Goal: Task Accomplishment & Management: Manage account settings

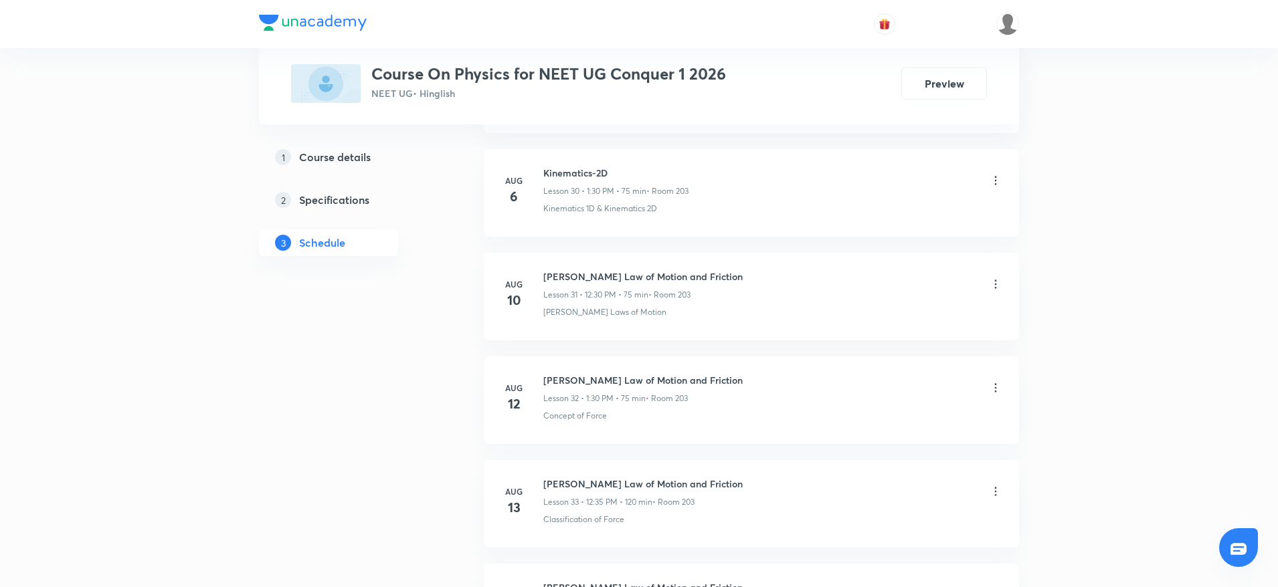
scroll to position [6084, 0]
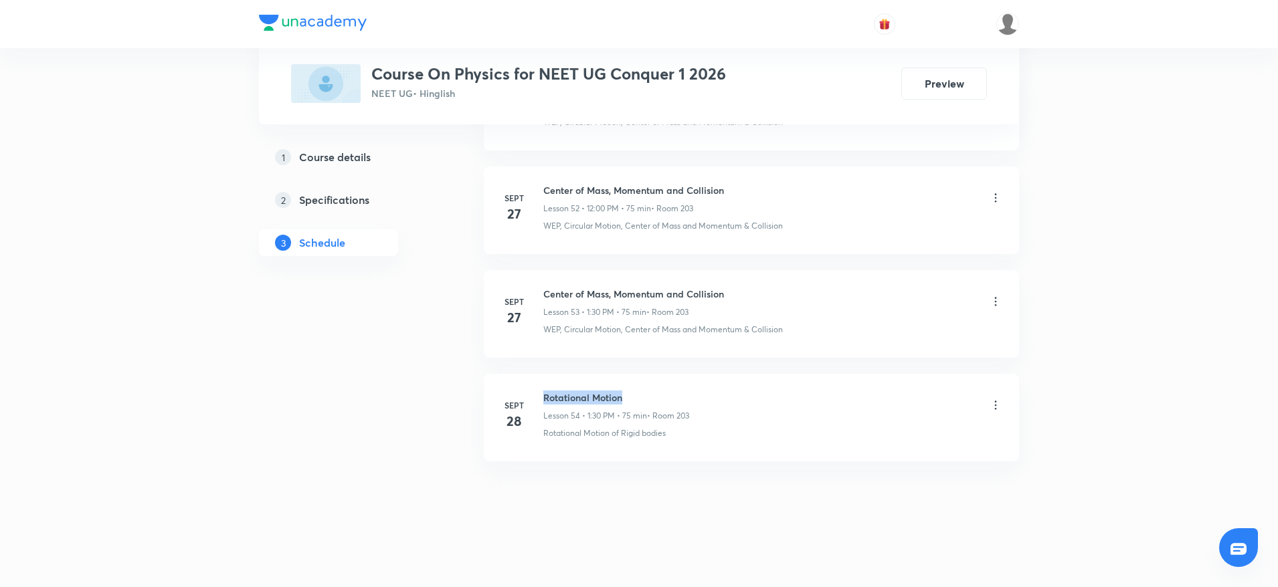
drag, startPoint x: 542, startPoint y: 391, endPoint x: 637, endPoint y: 391, distance: 94.3
click at [637, 391] on div "Sept 28 Rotational Motion Lesson 54 • 1:30 PM • 75 min • Room 203 Rotational Mo…" at bounding box center [751, 415] width 502 height 49
copy h6 "Rotational Motion"
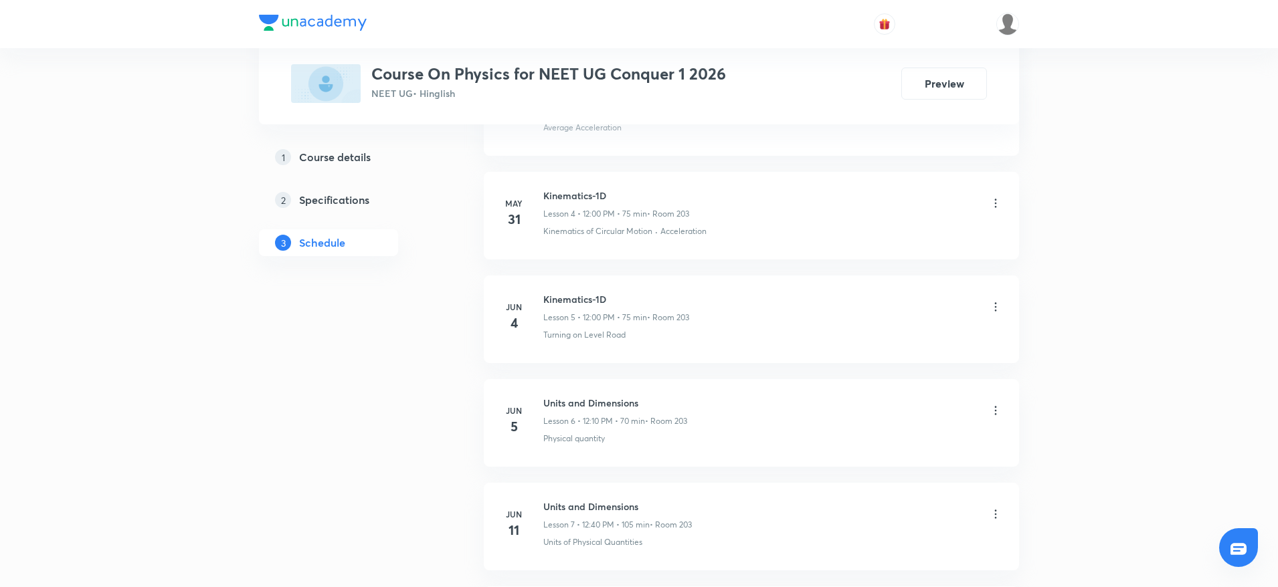
scroll to position [0, 0]
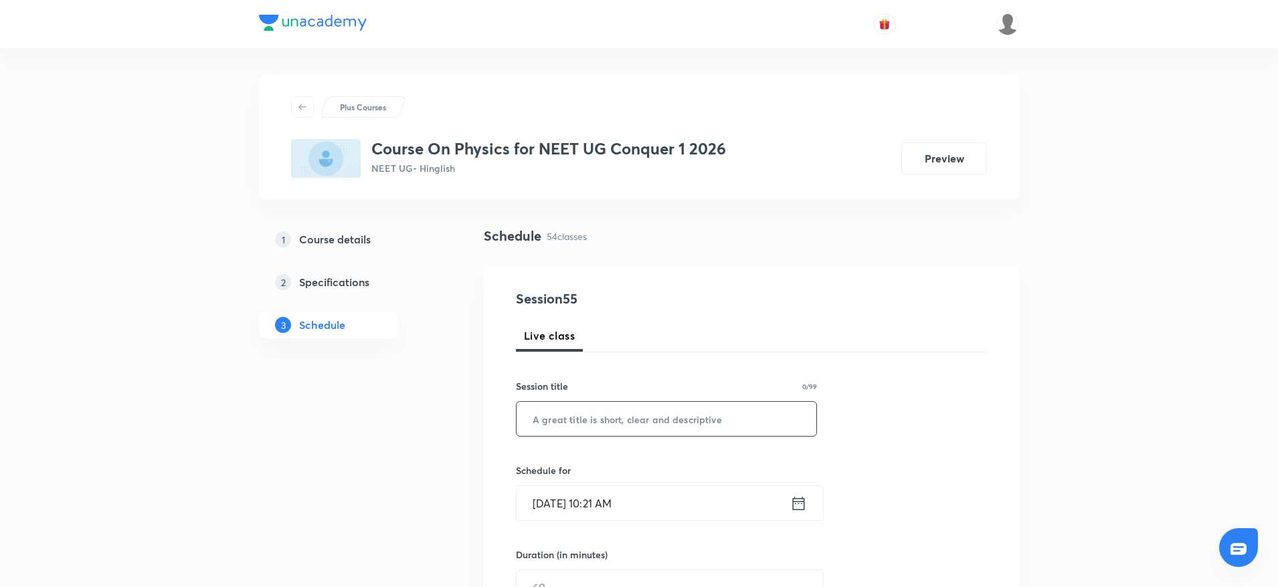
click at [686, 421] on input "text" at bounding box center [666, 419] width 300 height 34
paste input "Rotational Motion"
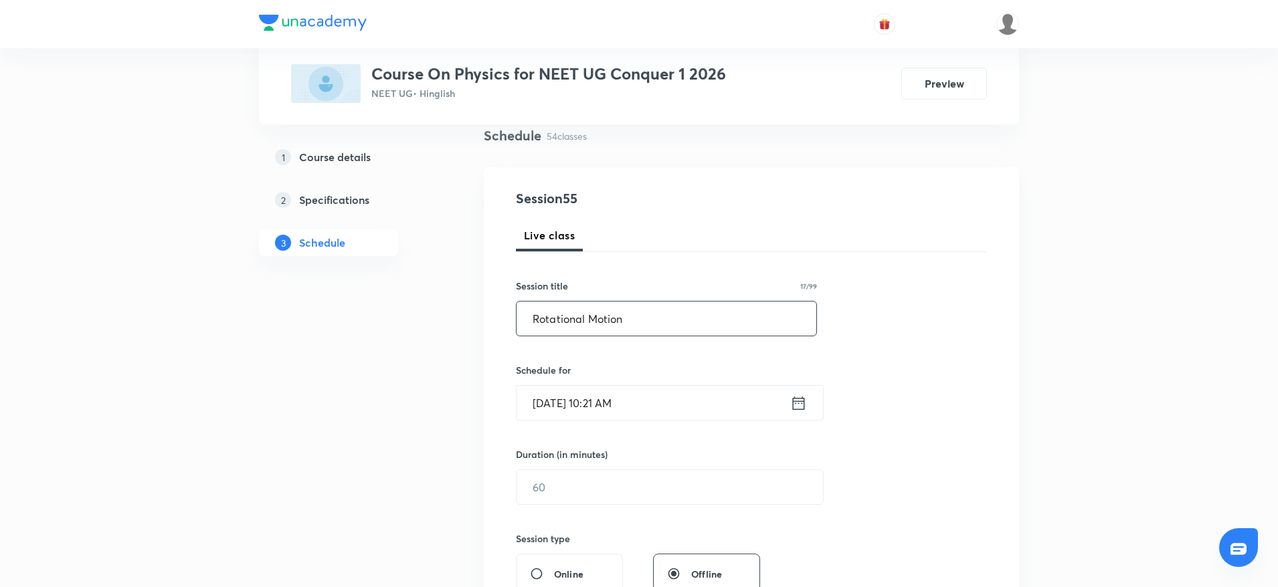
scroll to position [201, 0]
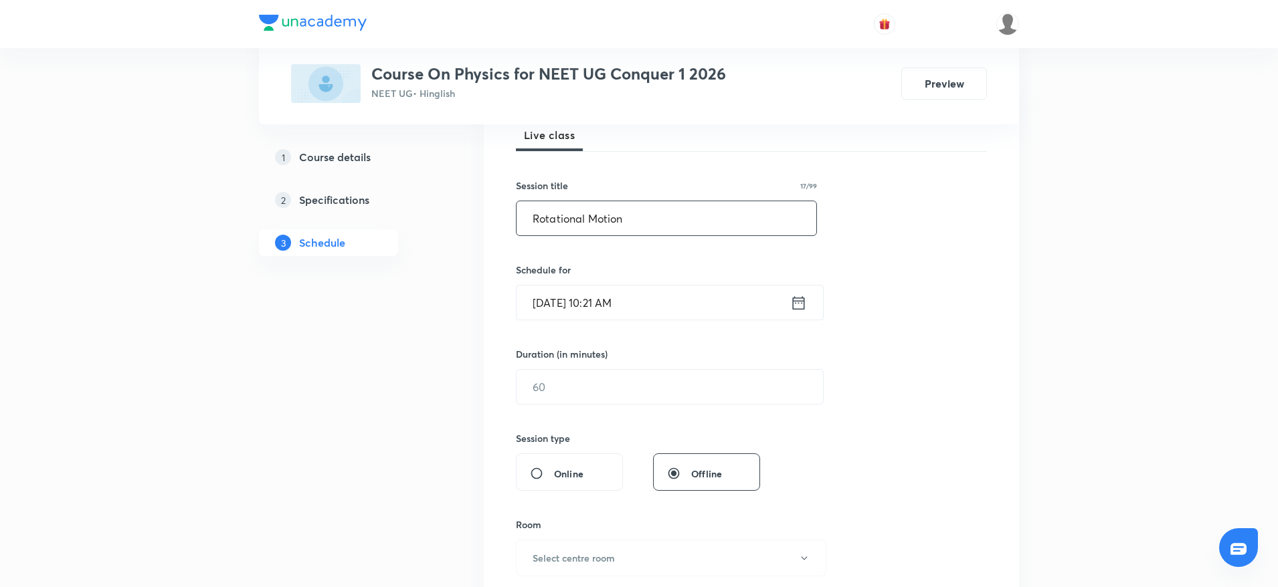
type input "Rotational Motion"
click at [612, 294] on input "Oct 4, 2025, 10:21 AM" at bounding box center [653, 303] width 274 height 34
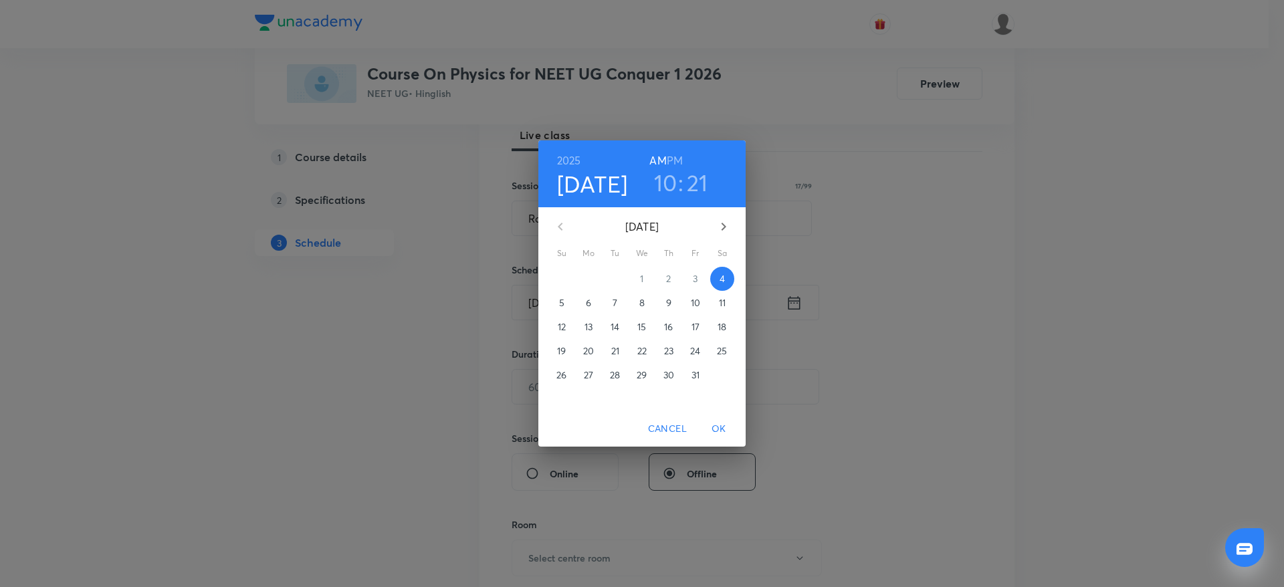
click at [692, 181] on h3 "21" at bounding box center [697, 183] width 21 height 28
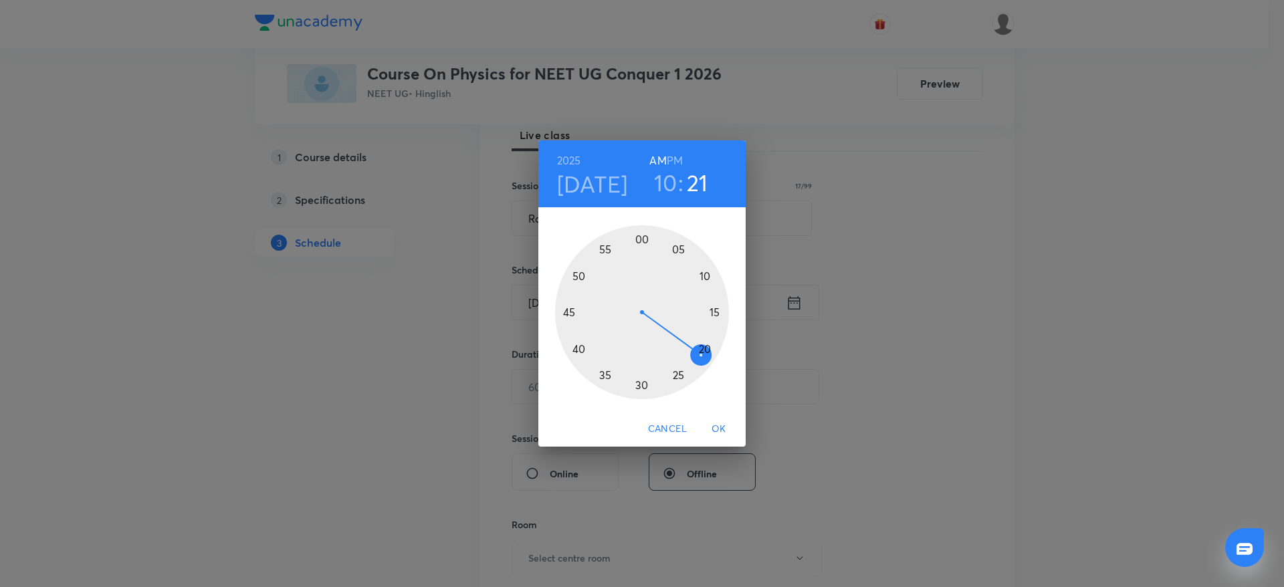
click at [640, 387] on div at bounding box center [642, 312] width 174 height 174
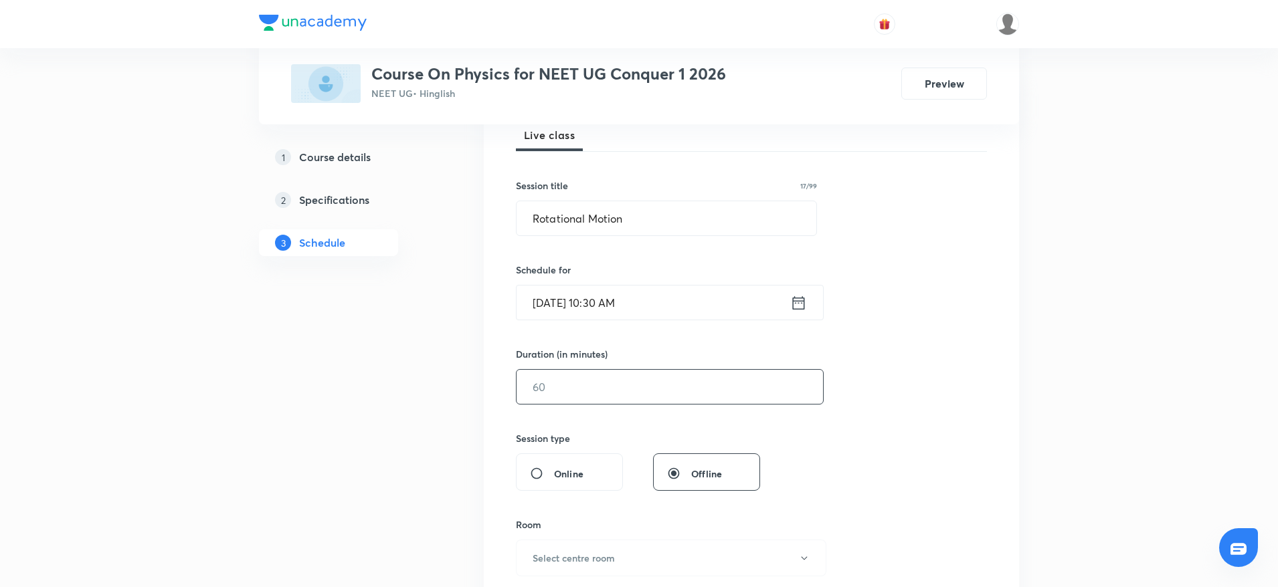
click at [619, 393] on input "text" at bounding box center [669, 387] width 306 height 34
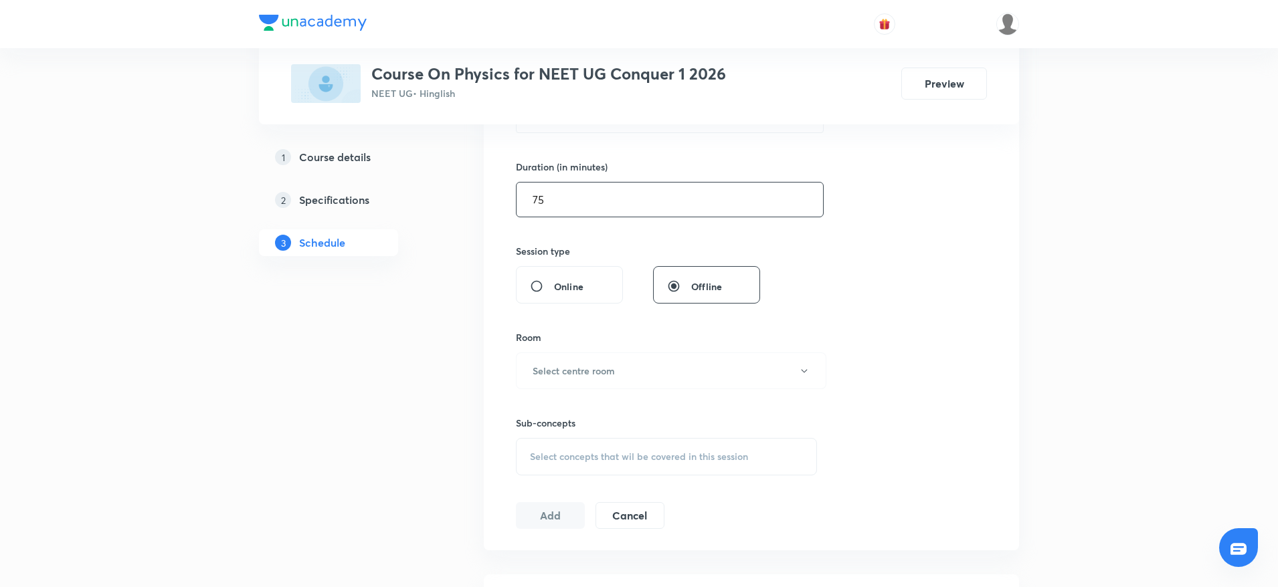
scroll to position [401, 0]
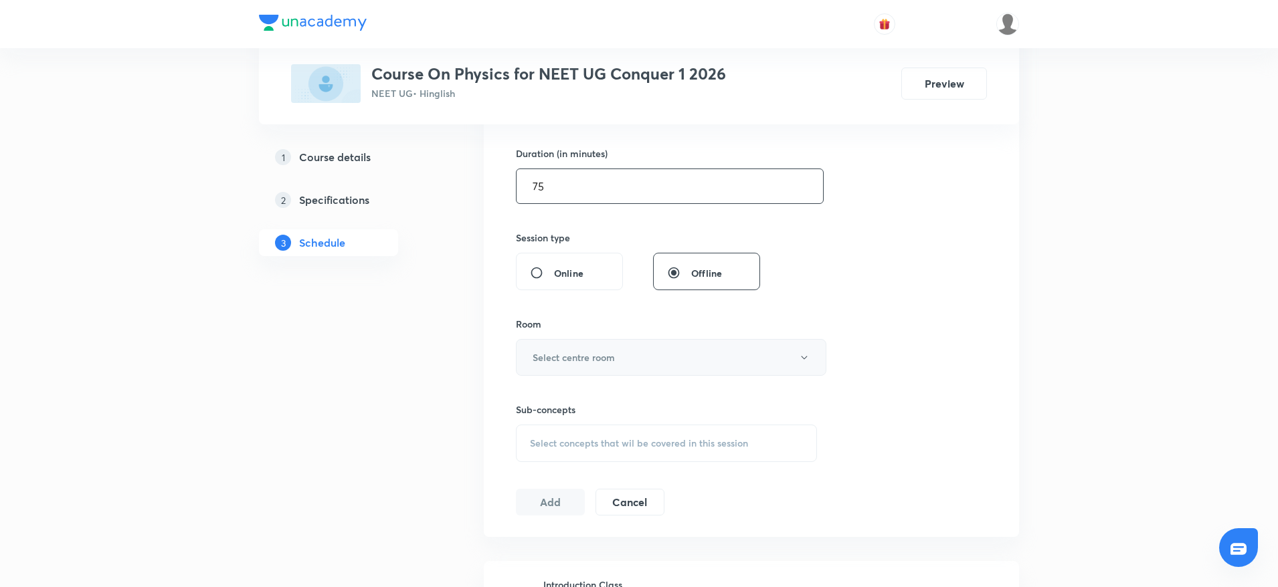
type input "75"
click at [616, 357] on button "Select centre room" at bounding box center [671, 357] width 310 height 37
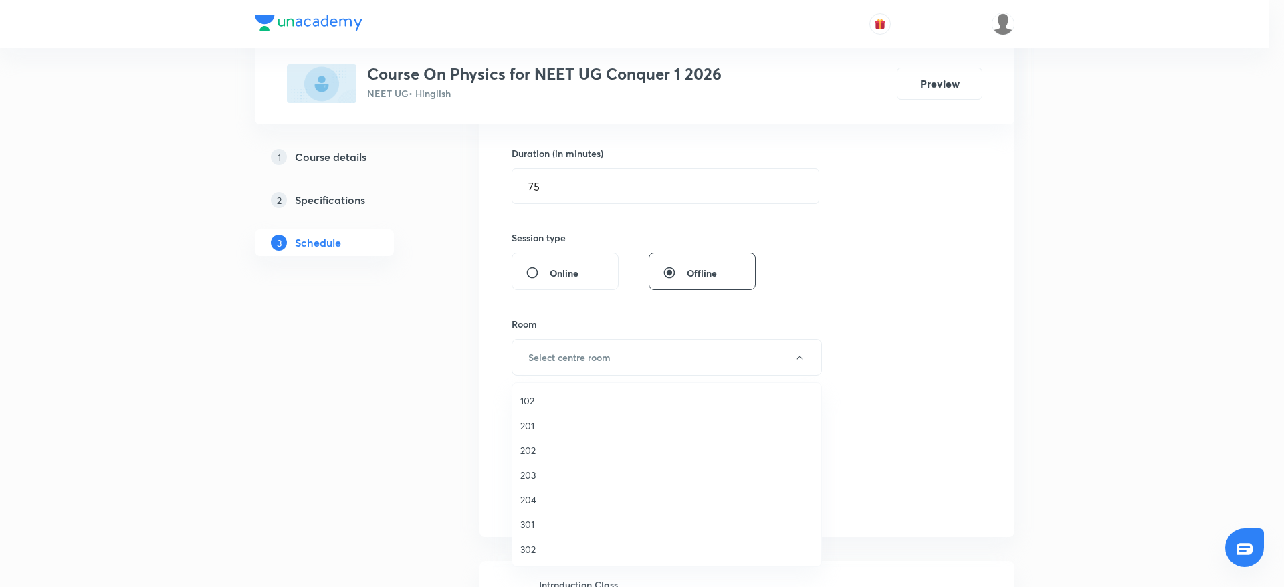
click at [532, 472] on span "203" at bounding box center [666, 475] width 293 height 14
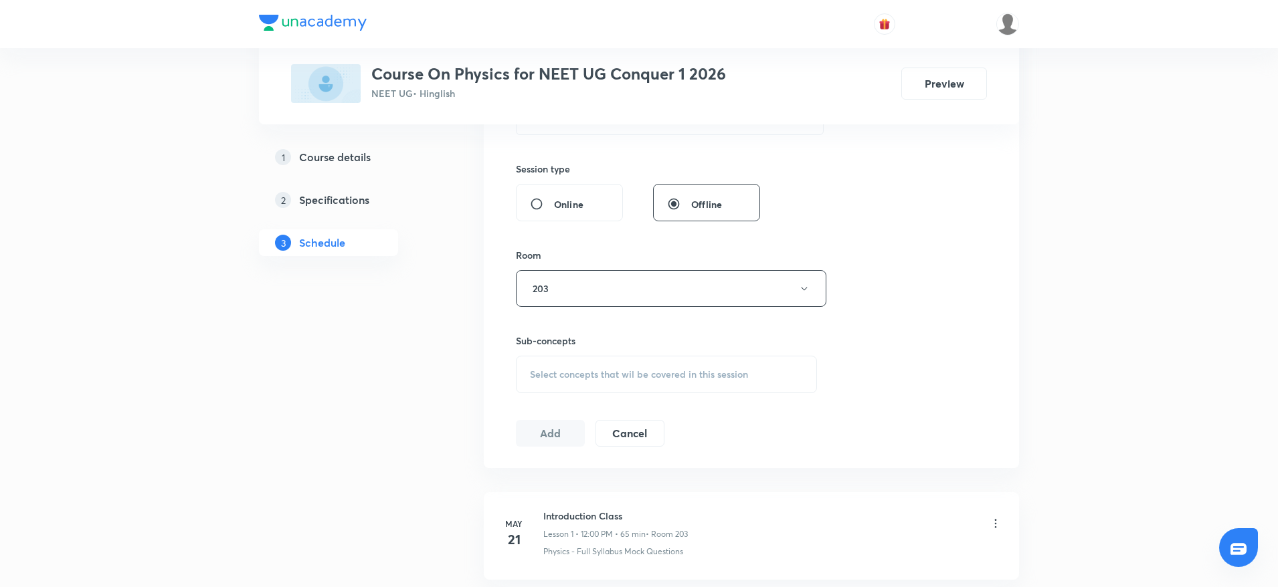
scroll to position [502, 0]
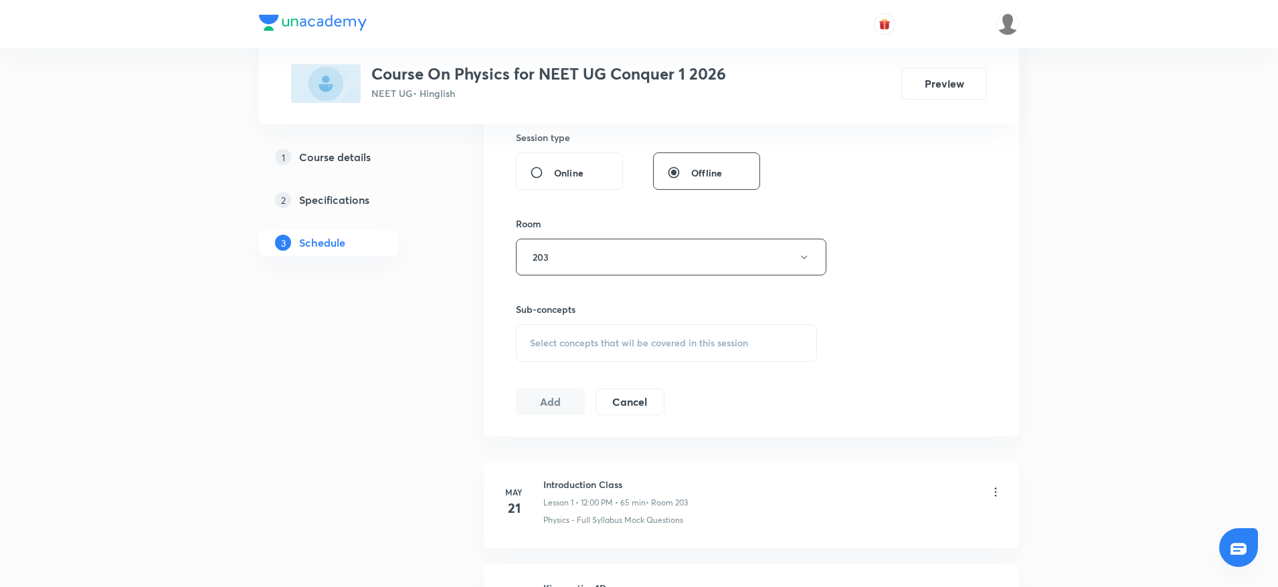
click at [724, 338] on span "Select concepts that wil be covered in this session" at bounding box center [639, 343] width 218 height 11
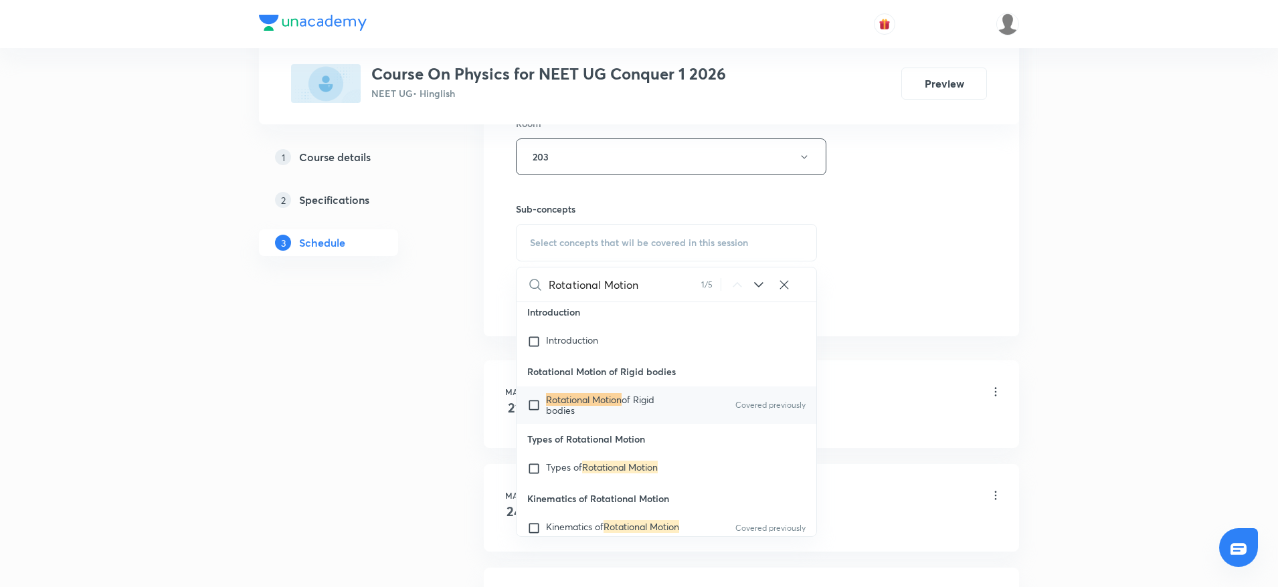
scroll to position [27182, 0]
type input "Rotational Motion"
click at [615, 415] on p "Rotational Motion of Rigid bodies" at bounding box center [613, 403] width 135 height 21
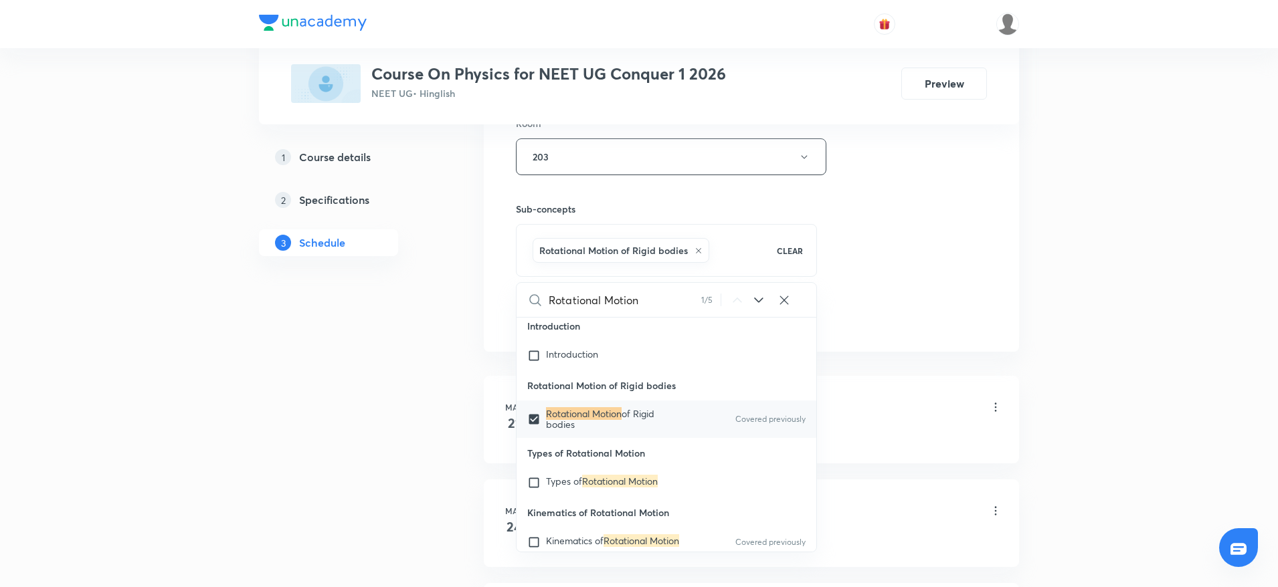
checkbox input "true"
click at [925, 197] on div "Session 55 Live class Session title 17/99 Rotational Motion ​ Schedule for Oct …" at bounding box center [751, 8] width 471 height 643
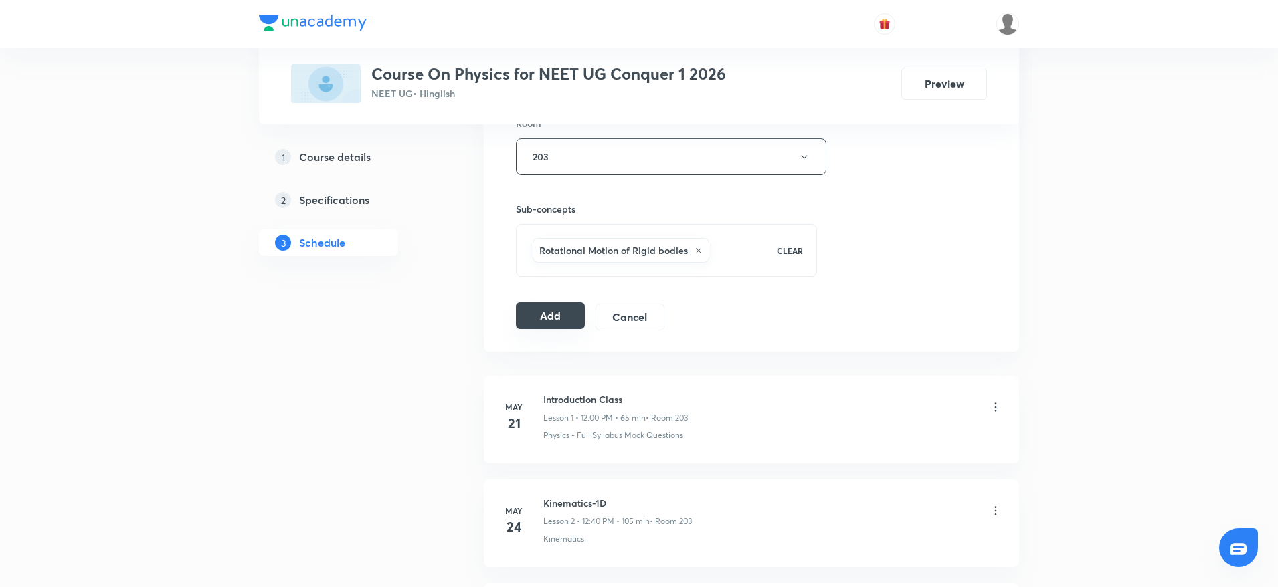
click at [542, 311] on button "Add" at bounding box center [550, 315] width 69 height 27
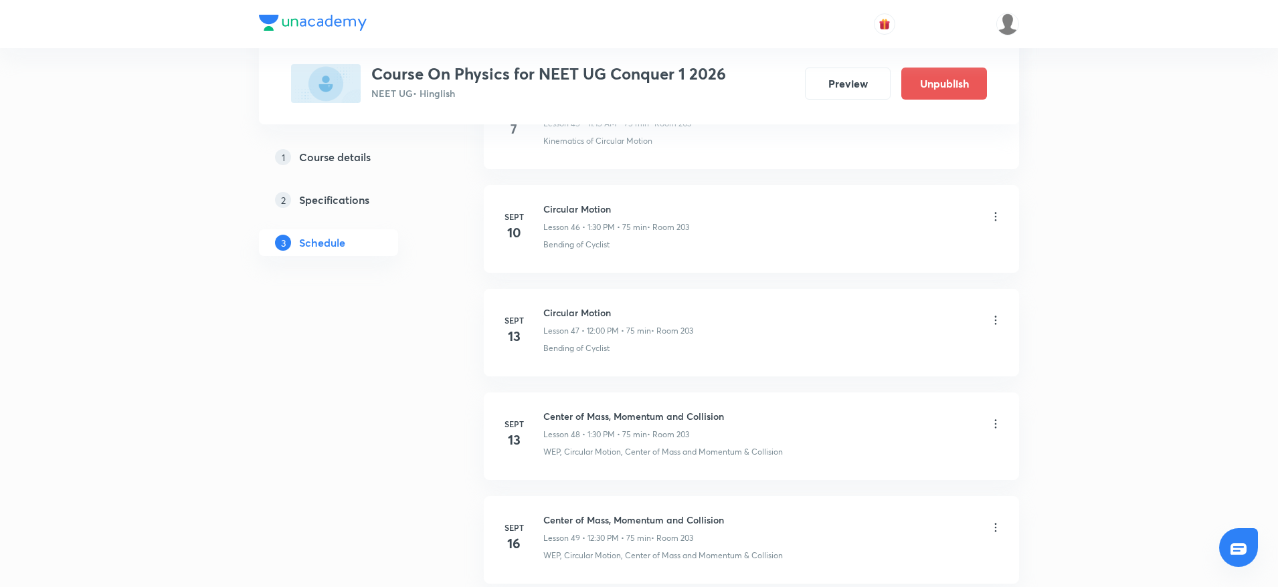
scroll to position [5573, 0]
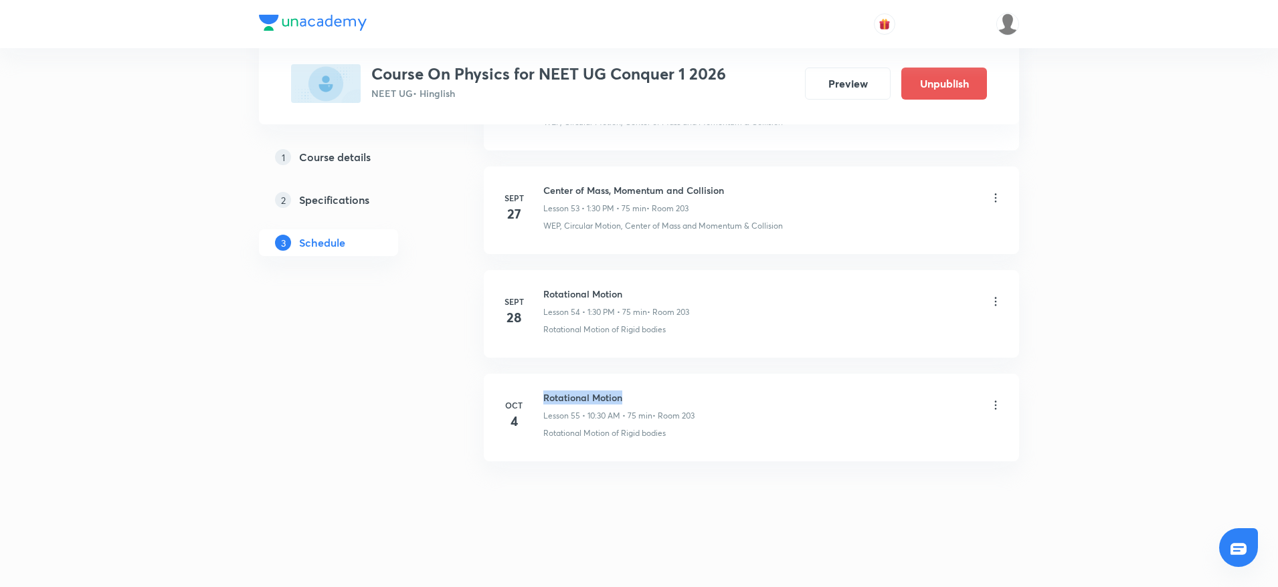
drag, startPoint x: 540, startPoint y: 394, endPoint x: 642, endPoint y: 389, distance: 102.5
click at [642, 389] on li "Oct 4 Rotational Motion Lesson 55 • 10:30 AM • 75 min • Room 203 Rotational Mot…" at bounding box center [751, 418] width 535 height 88
copy h6 "Rotational Motion"
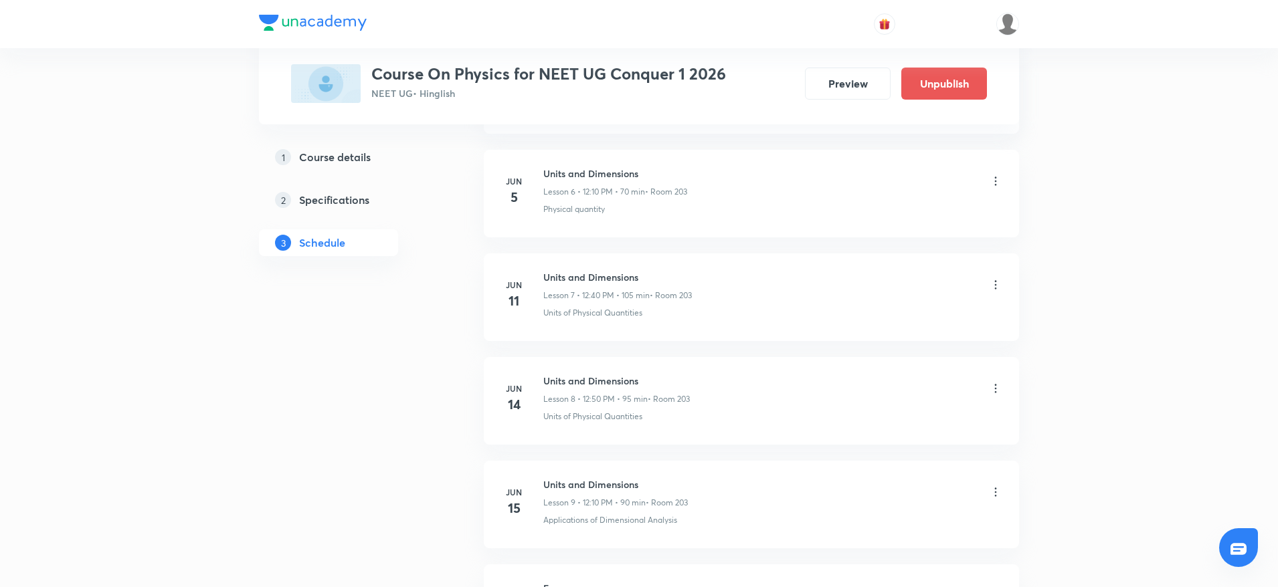
scroll to position [0, 0]
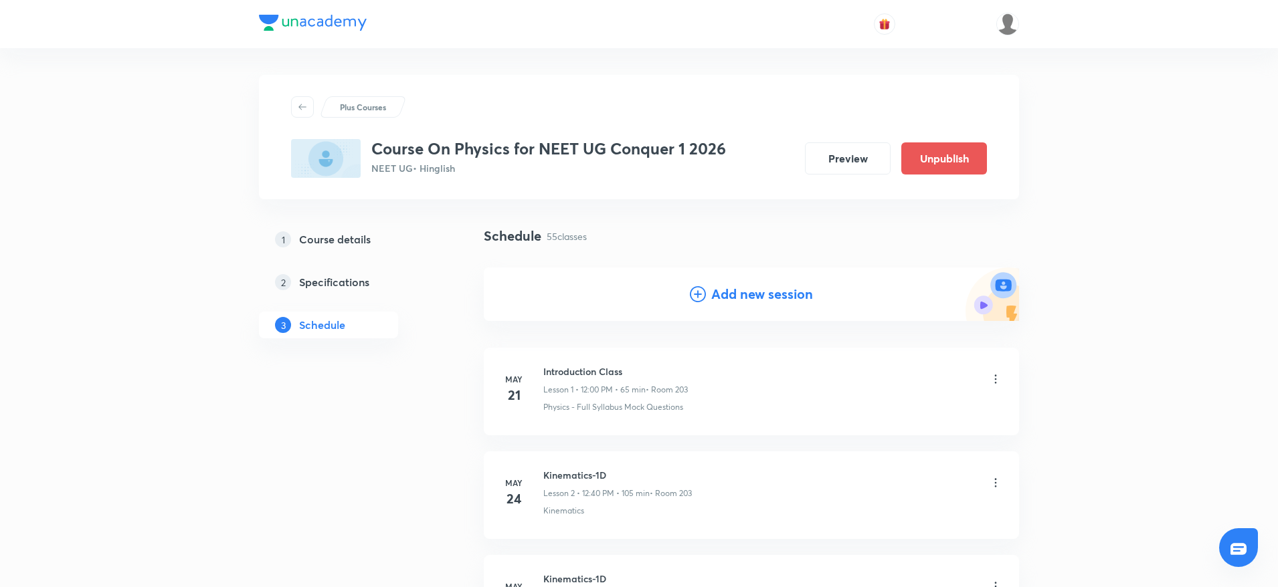
click at [743, 296] on h4 "Add new session" at bounding box center [762, 294] width 102 height 20
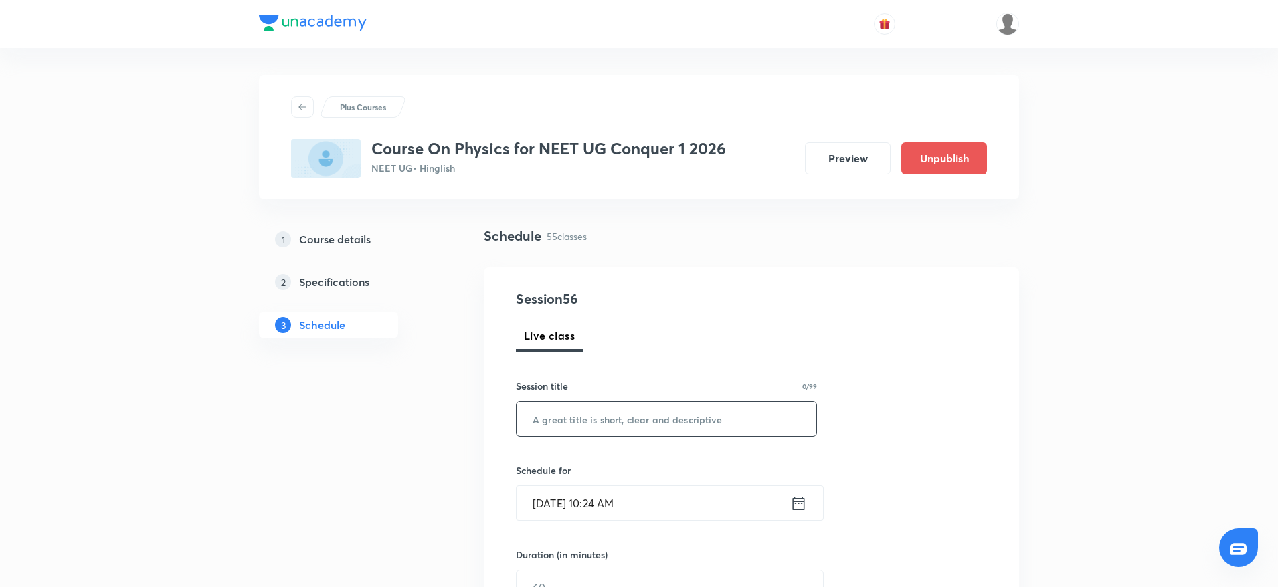
click at [641, 419] on input "text" at bounding box center [666, 419] width 300 height 34
paste input "Rotational Motion"
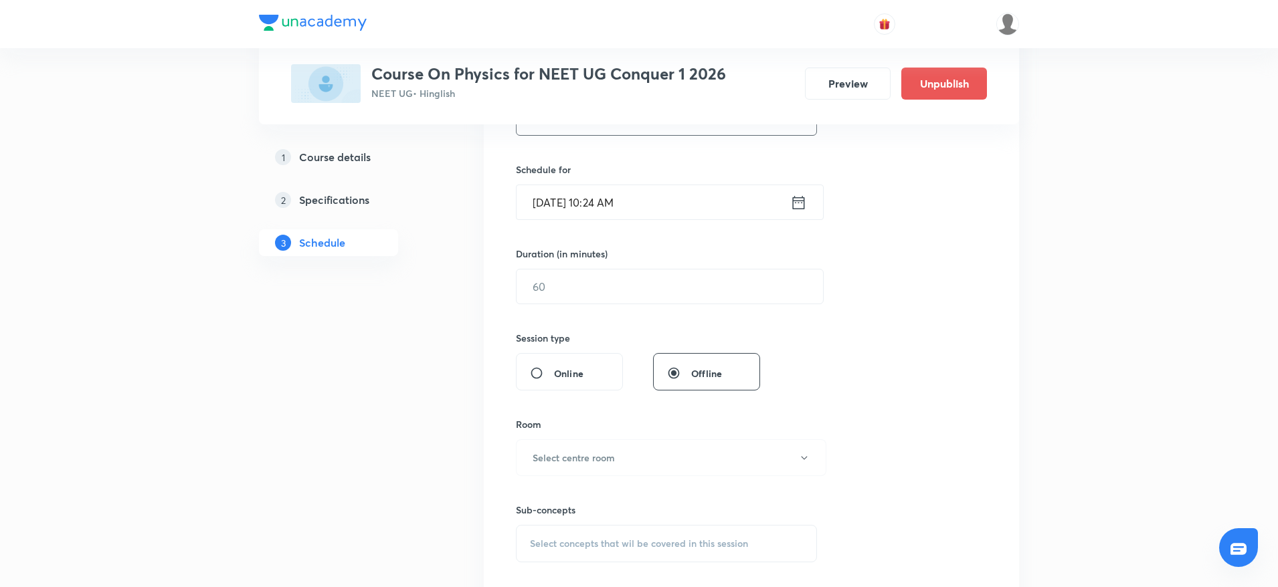
type input "Rotational Motion"
click at [621, 198] on input "Oct 4, 2025, 10:24 AM" at bounding box center [653, 202] width 274 height 34
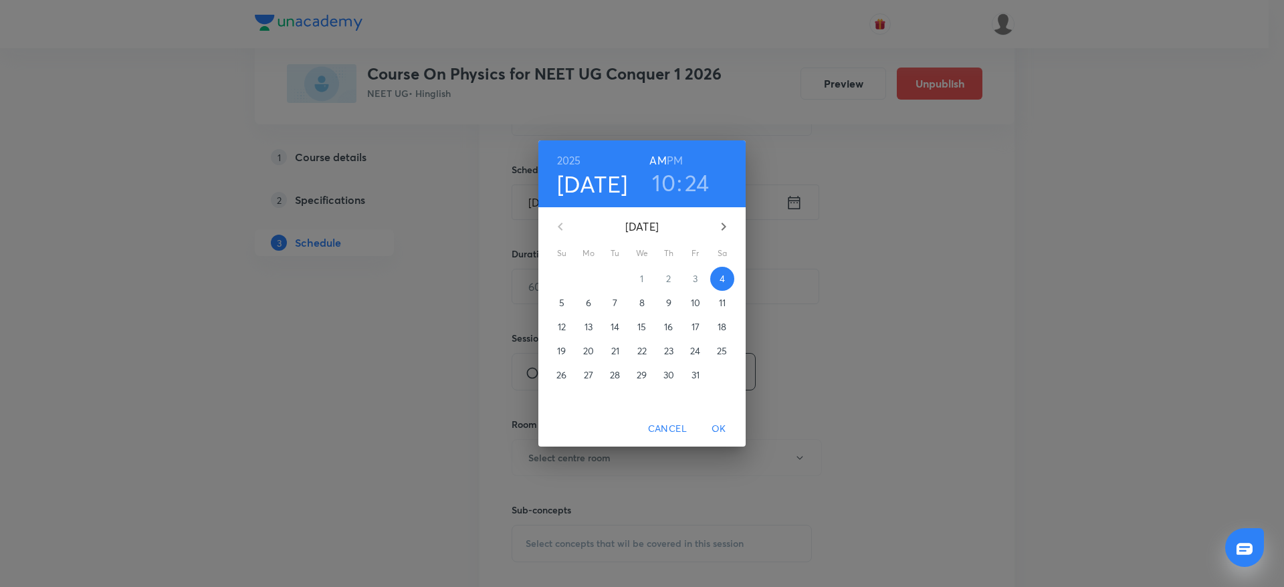
click at [693, 174] on h3 "24" at bounding box center [697, 183] width 25 height 28
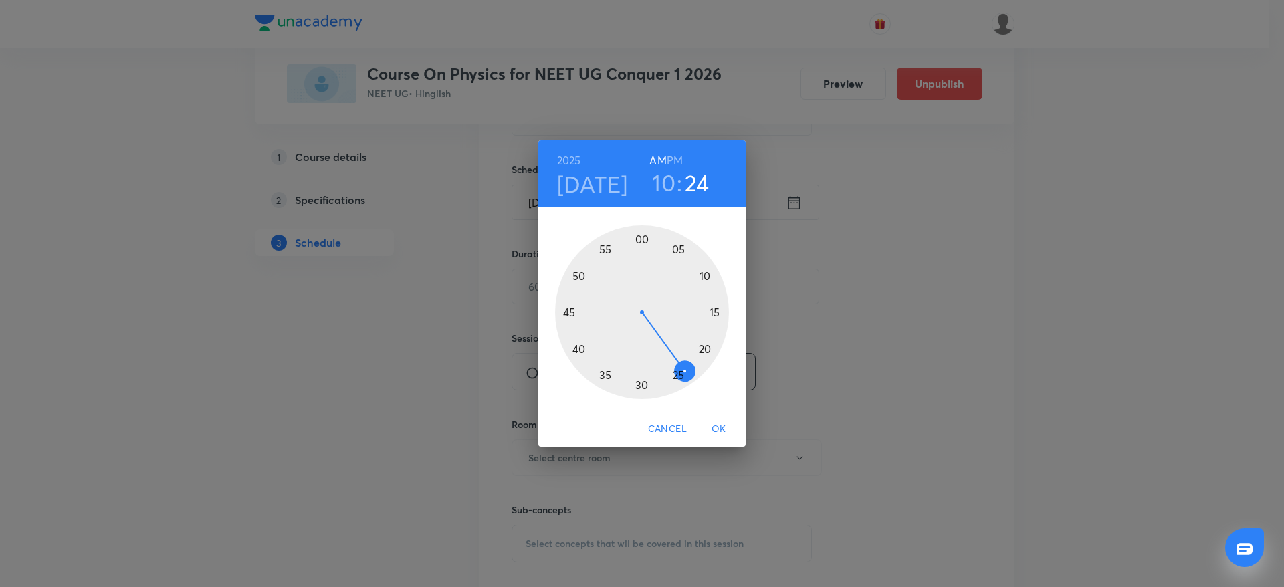
click at [678, 158] on h6 "PM" at bounding box center [675, 160] width 16 height 19
click at [641, 238] on div at bounding box center [642, 312] width 174 height 174
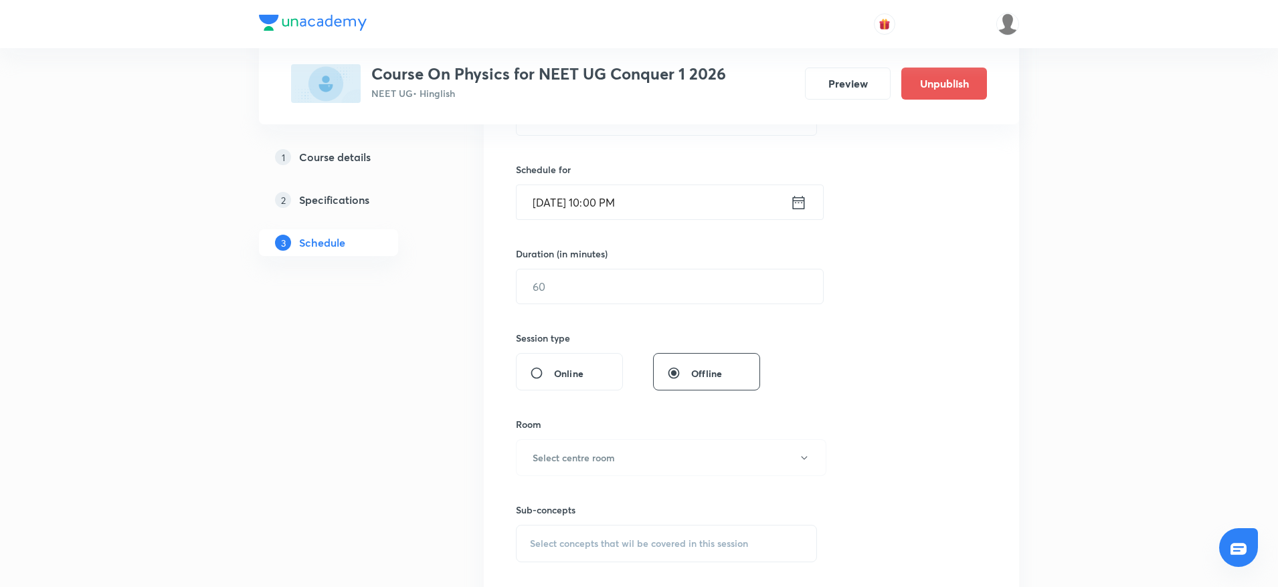
click at [601, 202] on input "Oct 4, 2025, 10:00 PM" at bounding box center [653, 202] width 274 height 34
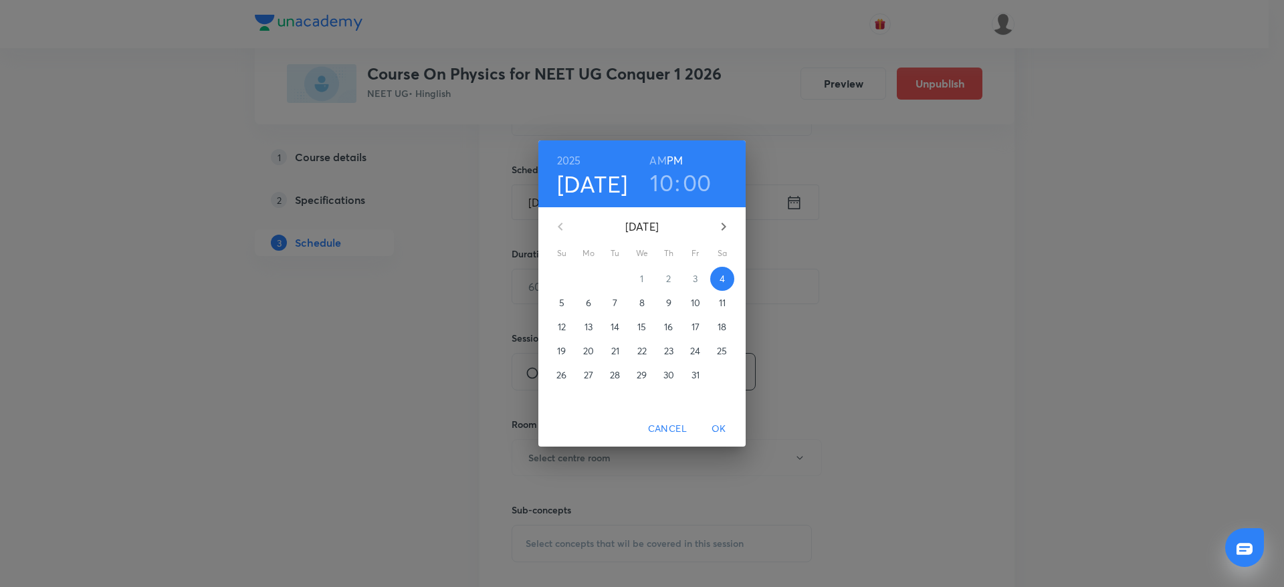
click at [664, 180] on h3 "10" at bounding box center [661, 183] width 23 height 28
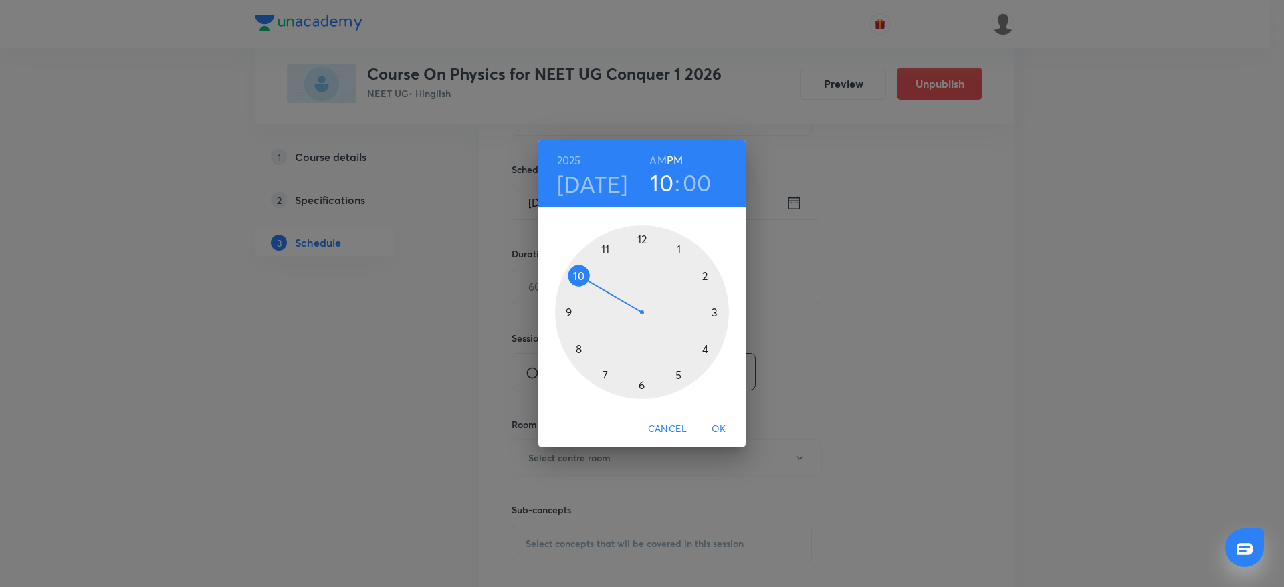
click at [643, 234] on div at bounding box center [642, 312] width 174 height 174
click at [714, 427] on span "OK" at bounding box center [719, 429] width 32 height 17
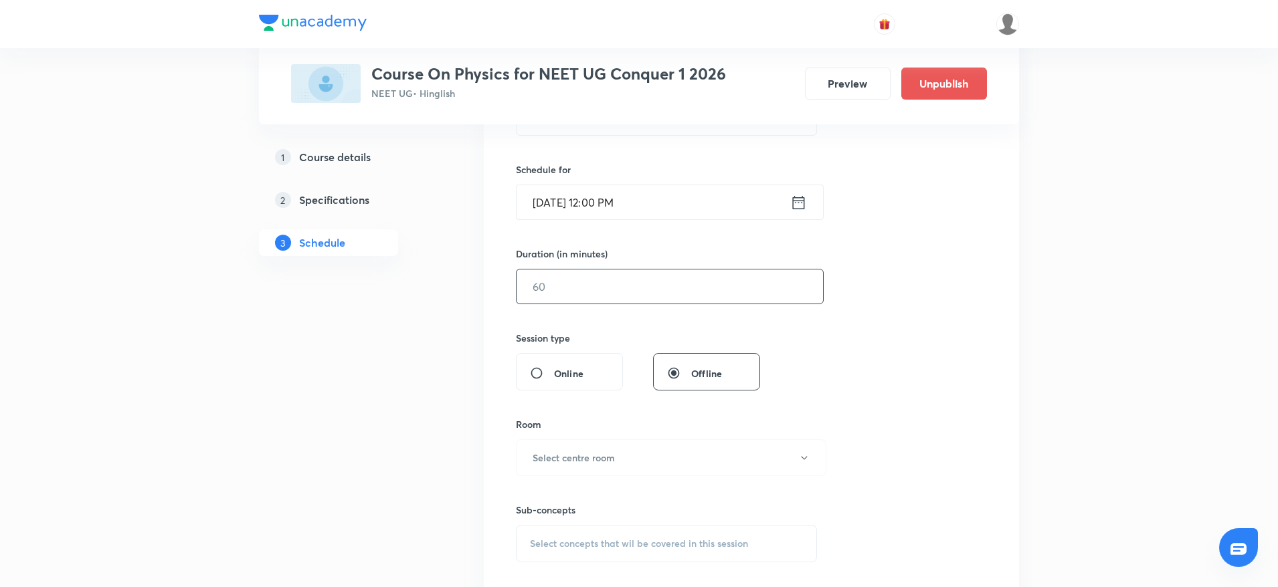
click at [645, 302] on input "text" at bounding box center [669, 287] width 306 height 34
type input "75"
click at [596, 457] on h6 "Select centre room" at bounding box center [573, 458] width 82 height 14
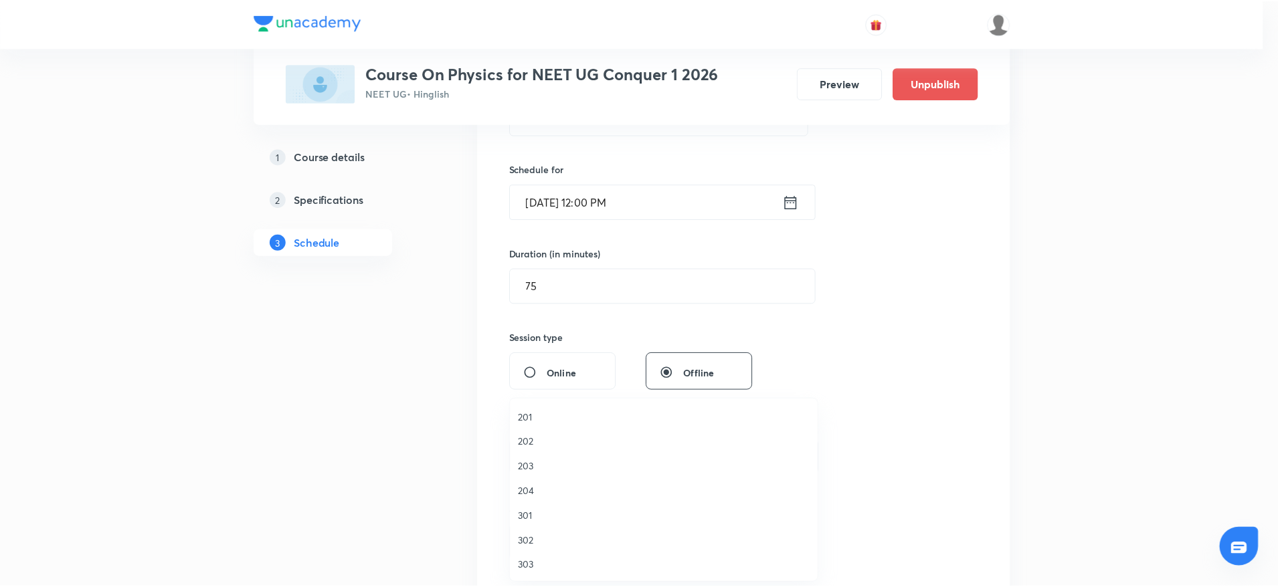
scroll to position [25, 0]
click at [555, 463] on span "203" at bounding box center [666, 466] width 293 height 14
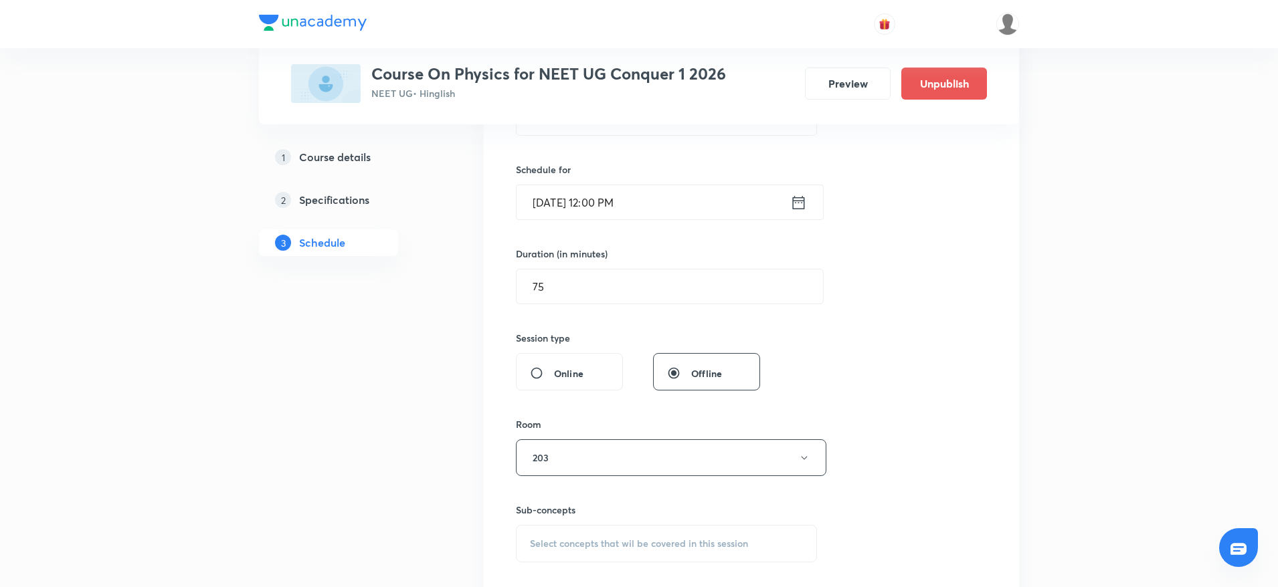
scroll to position [401, 0]
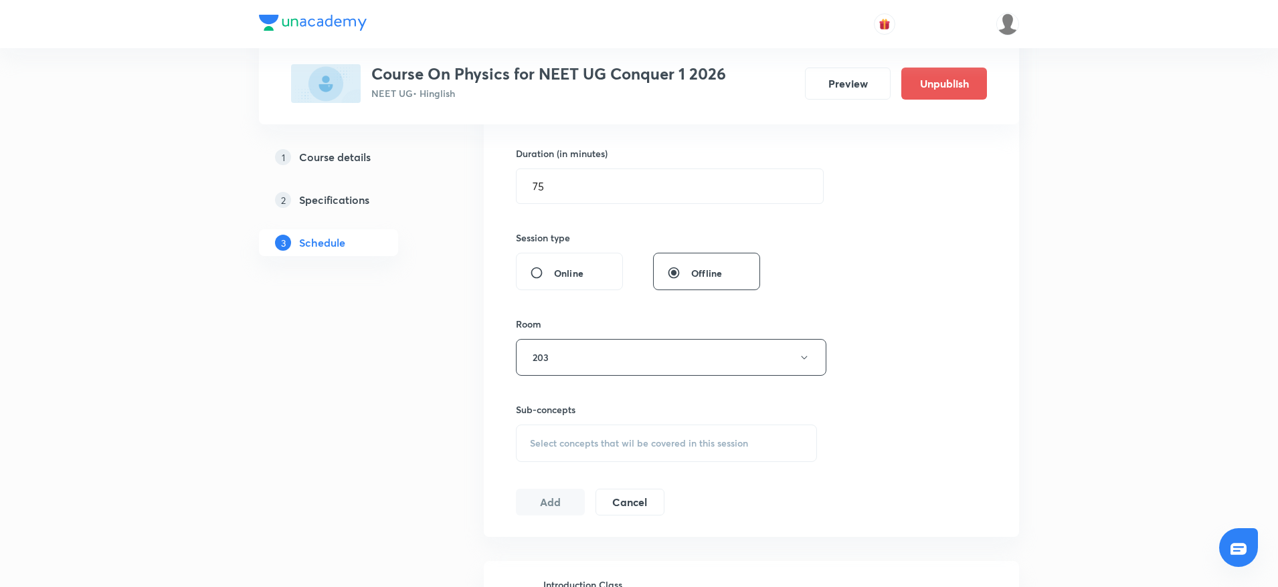
click at [675, 438] on span "Select concepts that wil be covered in this session" at bounding box center [639, 443] width 218 height 11
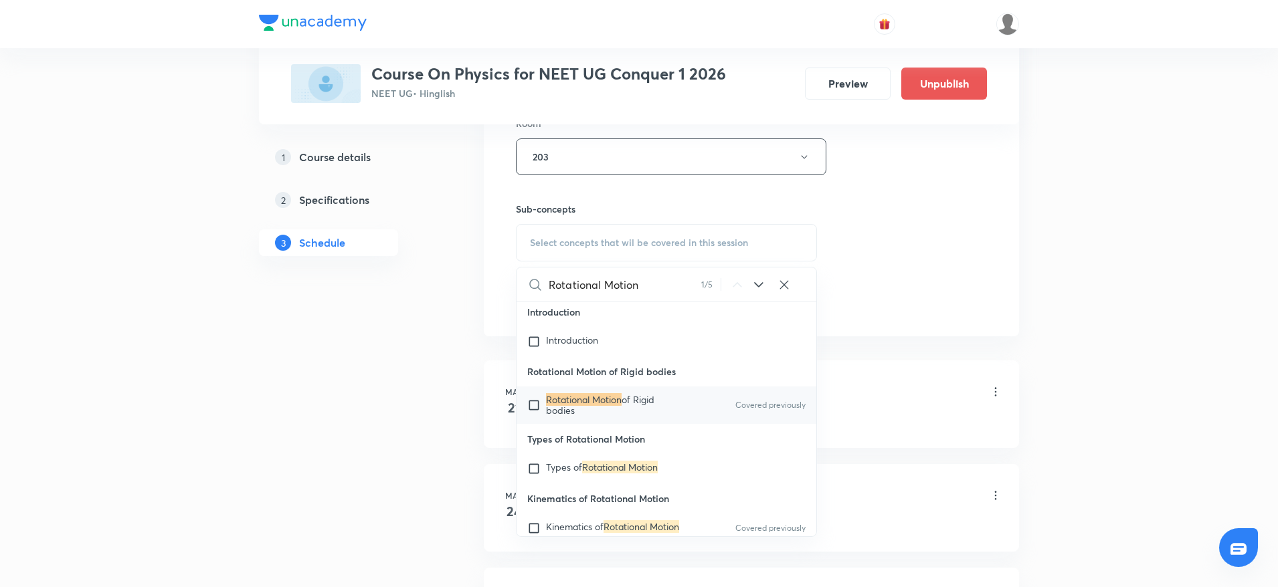
scroll to position [27182, 0]
type input "Rotational Motion"
click at [599, 405] on mark "Rotational Motion" at bounding box center [584, 398] width 76 height 13
checkbox input "true"
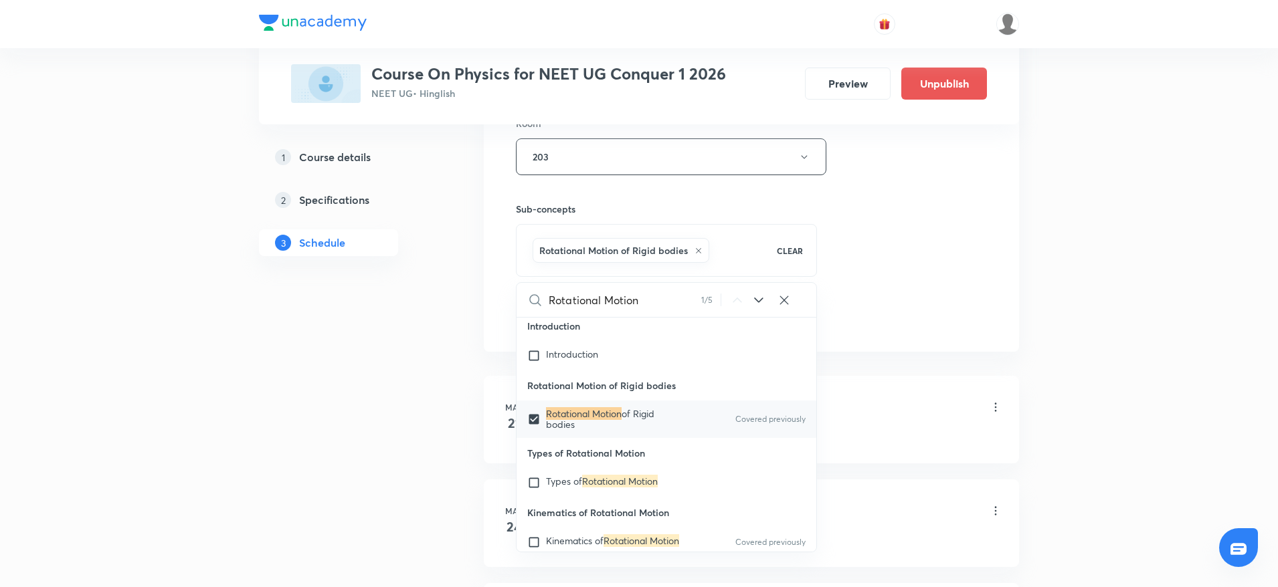
click at [1004, 191] on div "Session 56 Live class Session title 17/99 Rotational Motion ​ Schedule for Oct …" at bounding box center [751, 9] width 535 height 686
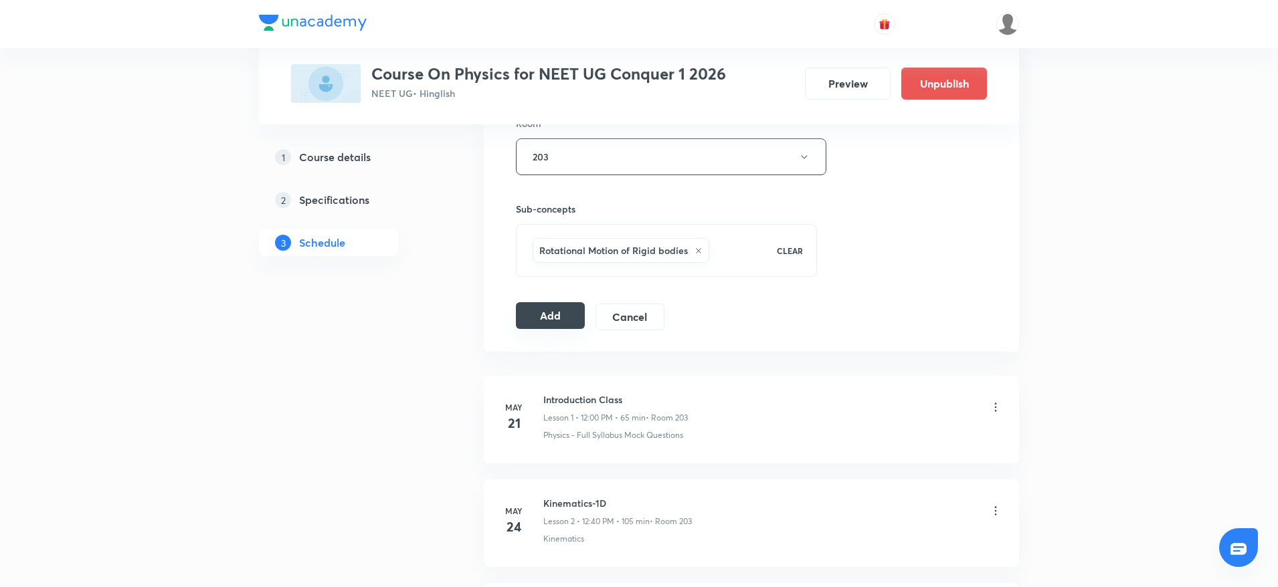
click at [562, 313] on button "Add" at bounding box center [550, 315] width 69 height 27
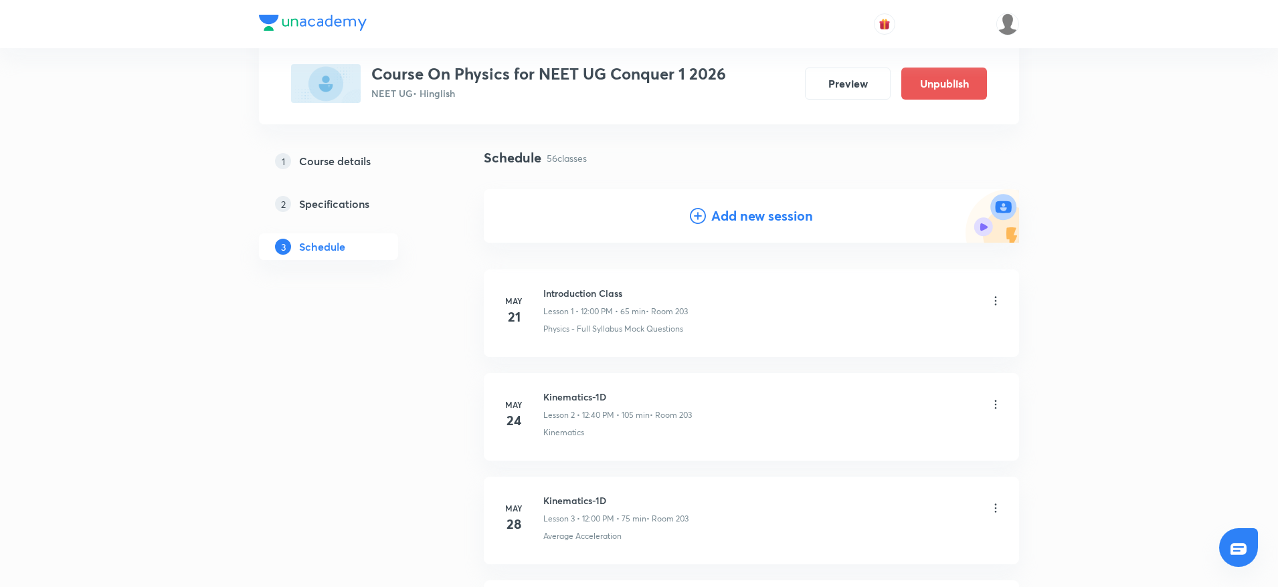
scroll to position [0, 0]
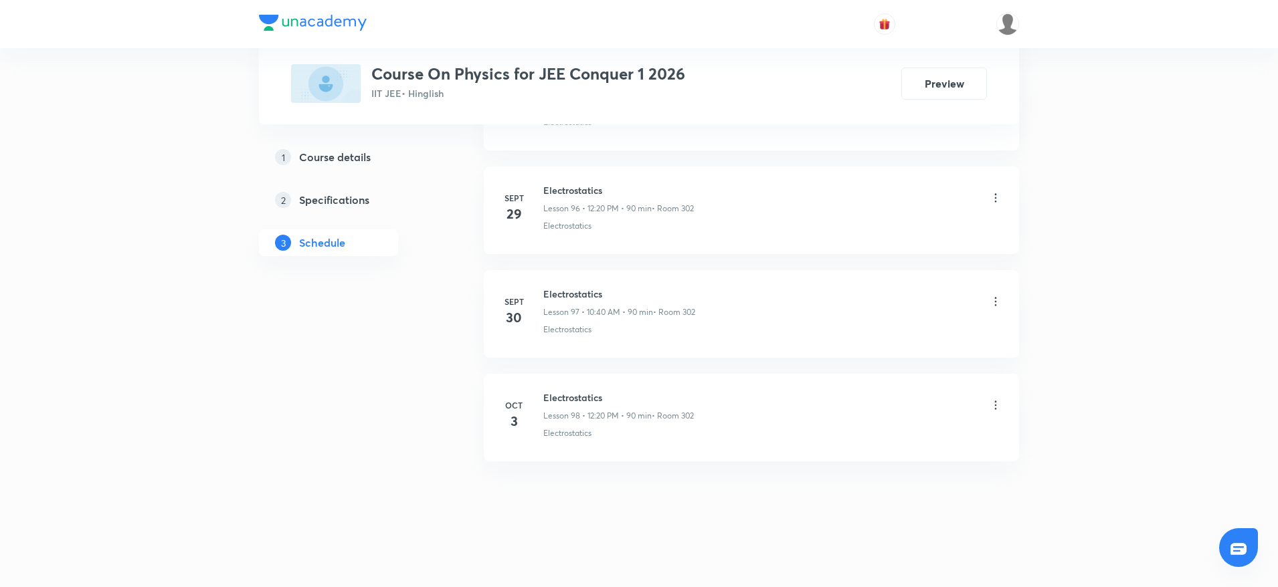
click at [571, 393] on h6 "Electrostatics" at bounding box center [618, 398] width 151 height 14
copy h6 "Electrostatics"
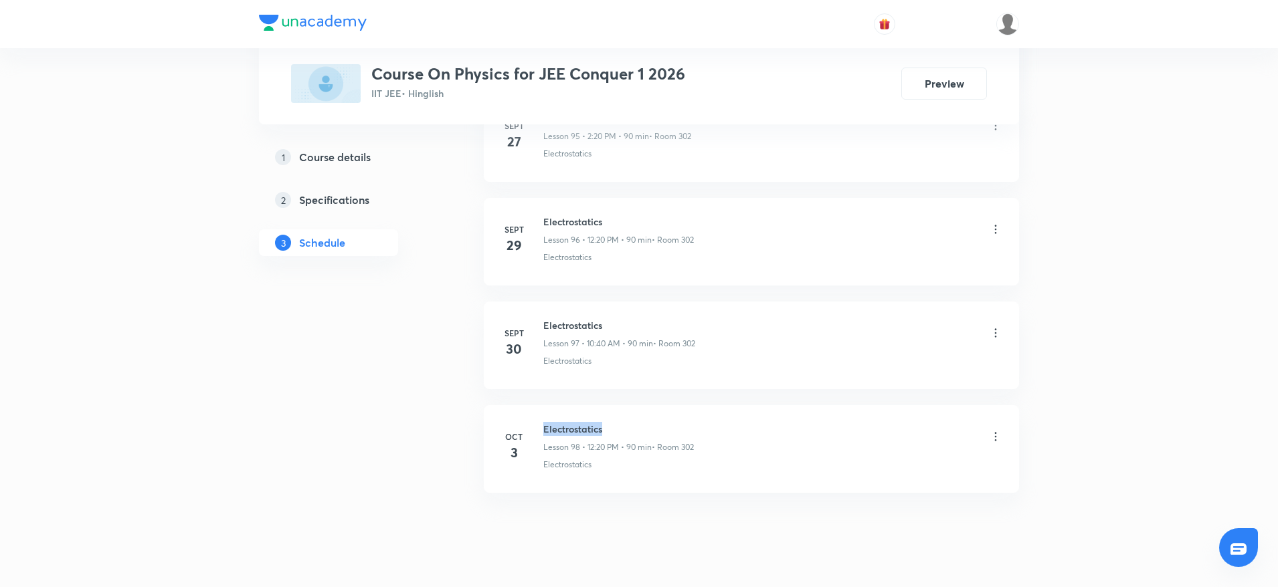
scroll to position [10646, 0]
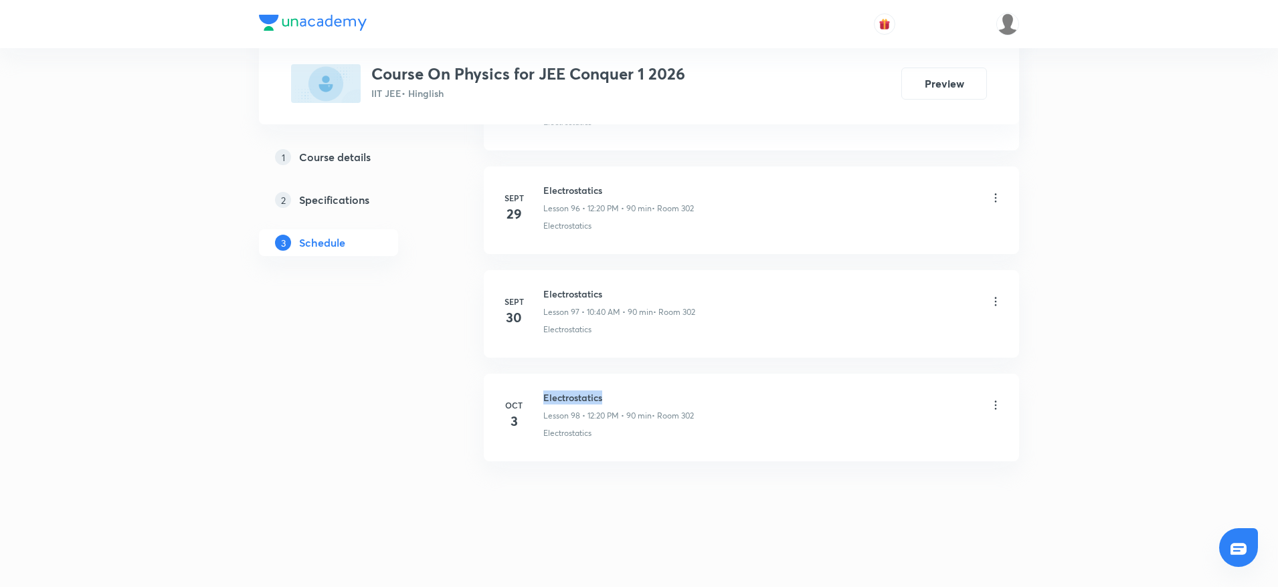
copy h6 "Electrostatics"
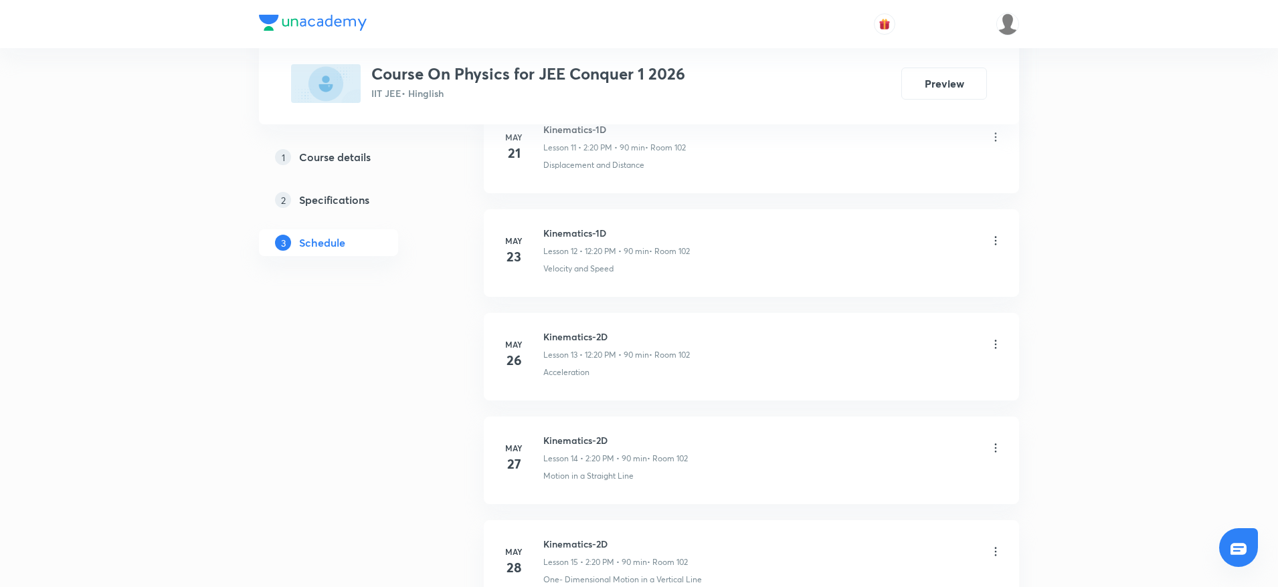
scroll to position [0, 0]
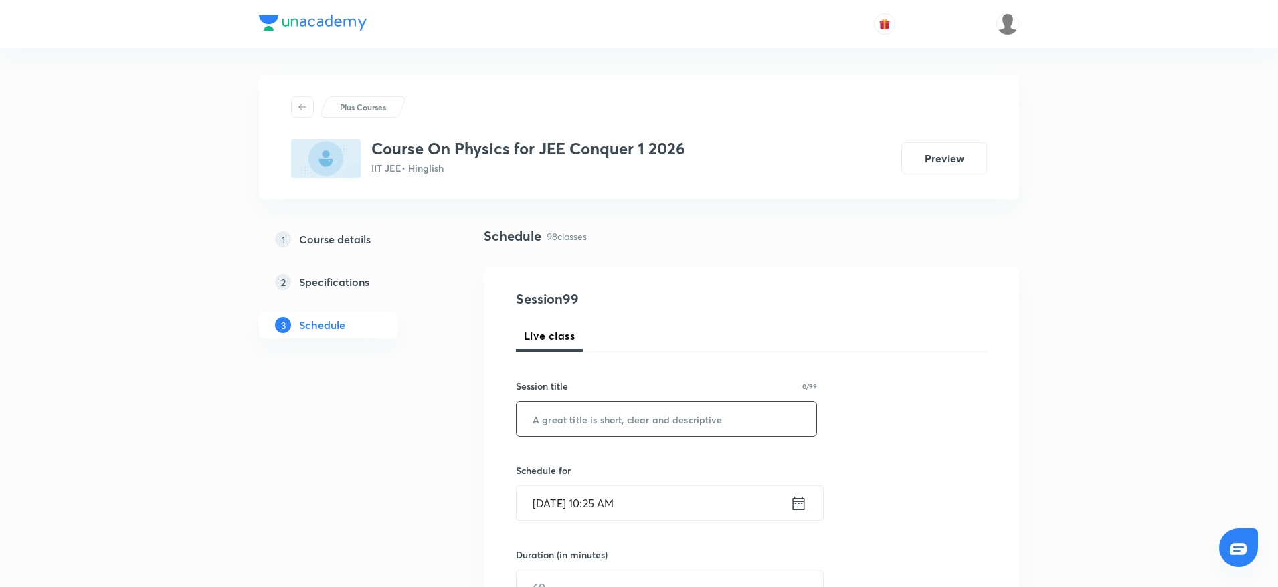
click at [602, 428] on input "text" at bounding box center [666, 419] width 300 height 34
paste input "Electrostatics"
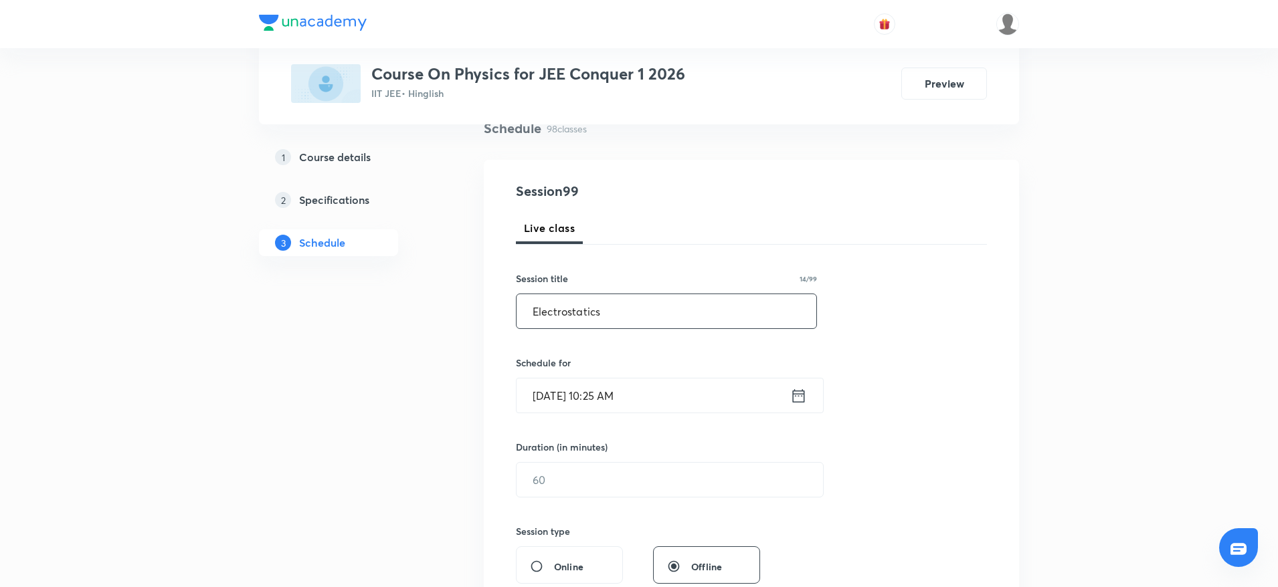
scroll to position [301, 0]
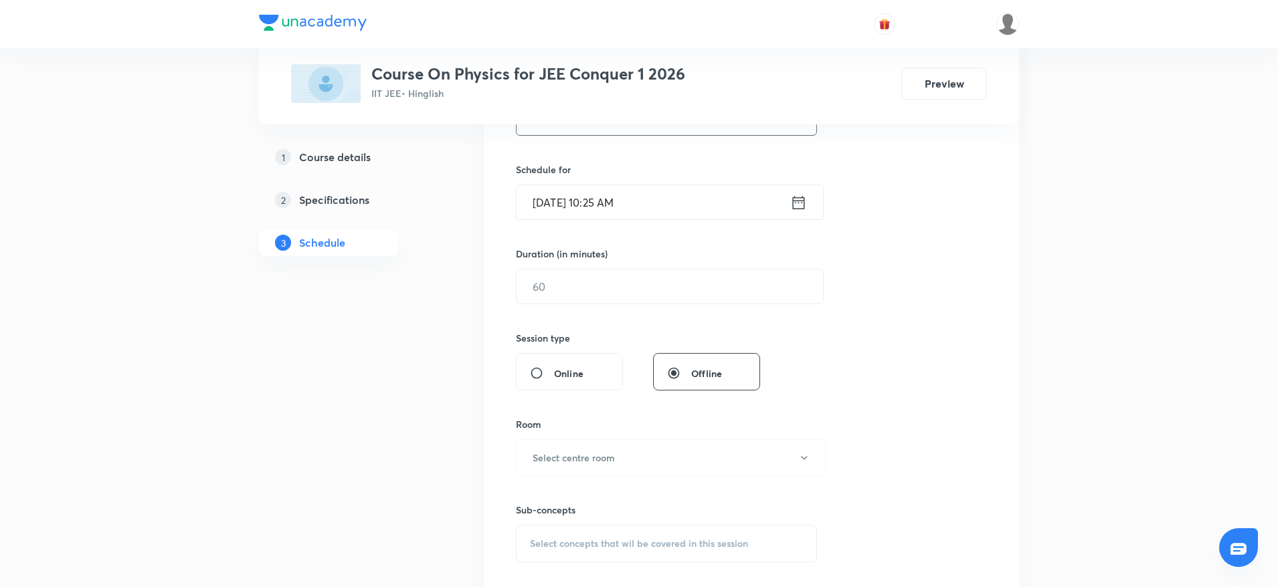
type input "Electrostatics"
click at [611, 196] on input "[DATE] 10:25 AM" at bounding box center [653, 202] width 274 height 34
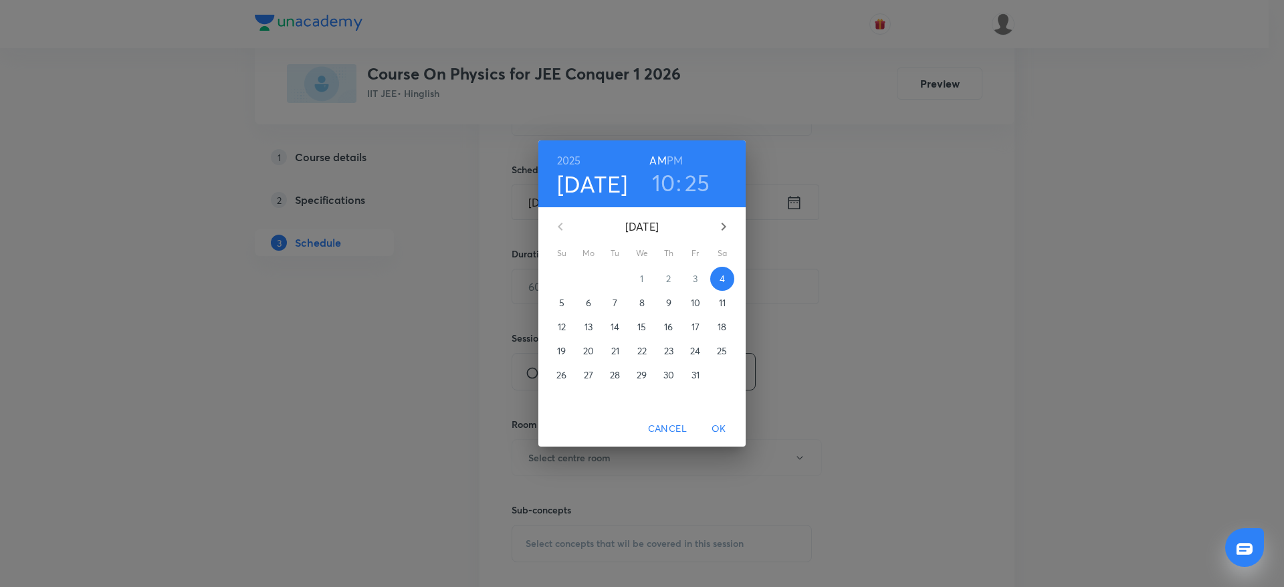
click at [701, 170] on h3 "25" at bounding box center [697, 183] width 25 height 28
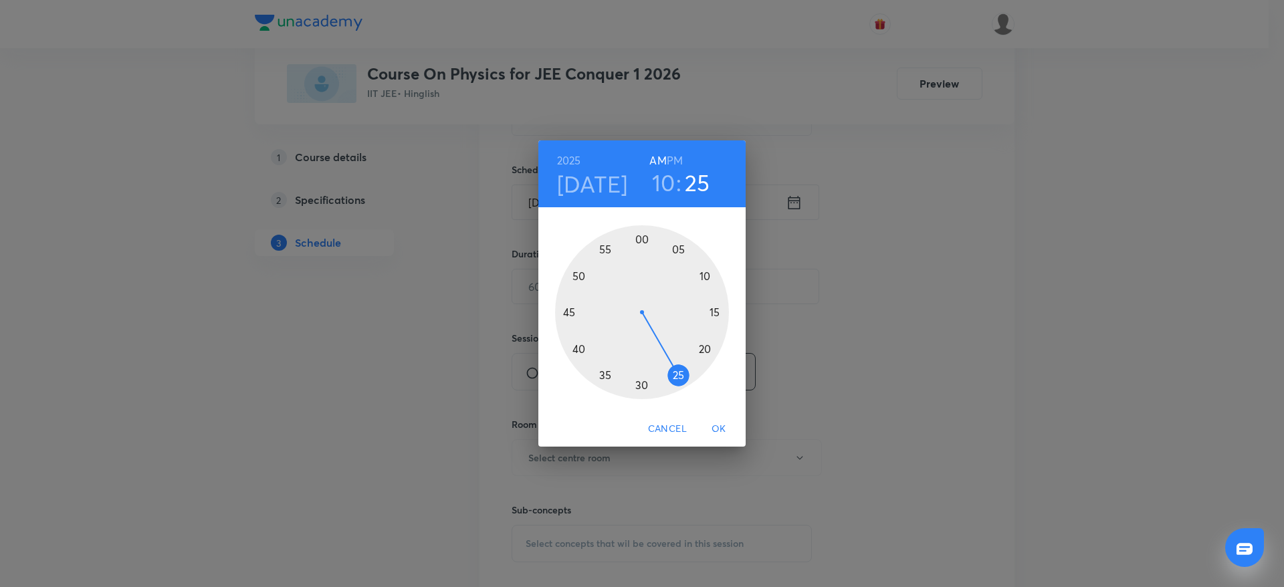
click at [577, 353] on div at bounding box center [642, 312] width 174 height 174
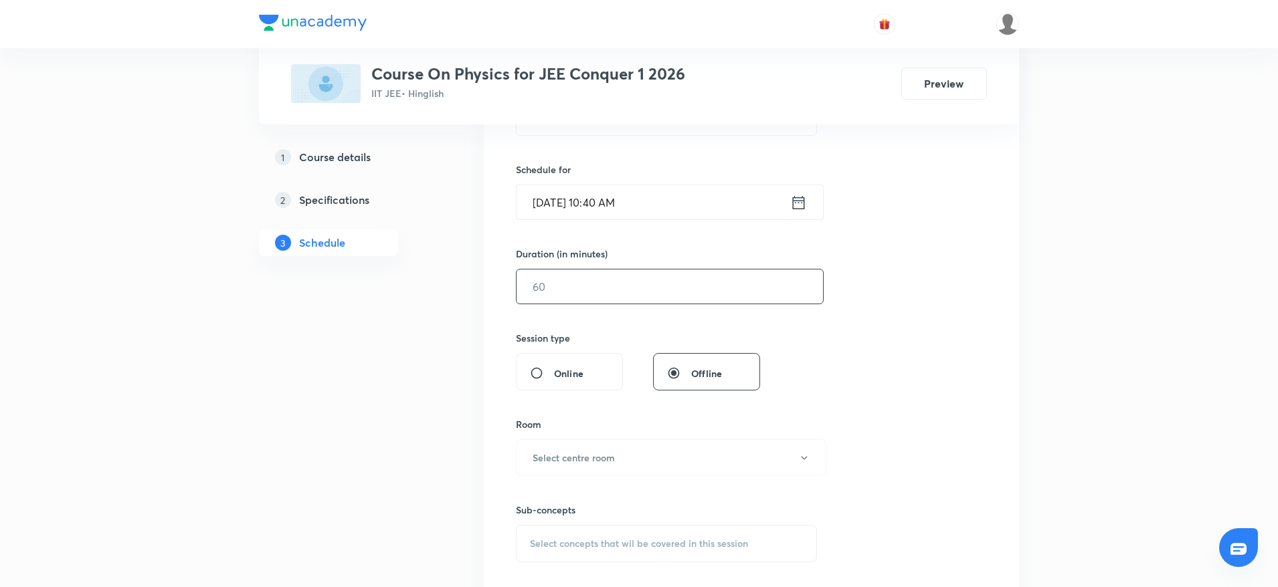
click at [551, 283] on input "text" at bounding box center [669, 287] width 306 height 34
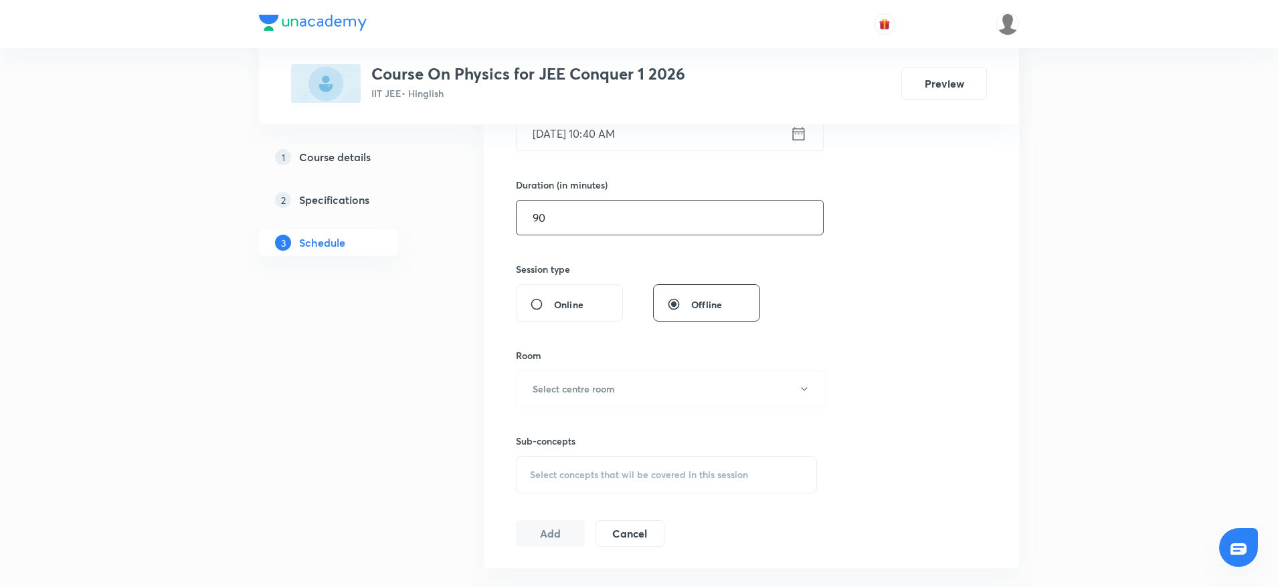
scroll to position [401, 0]
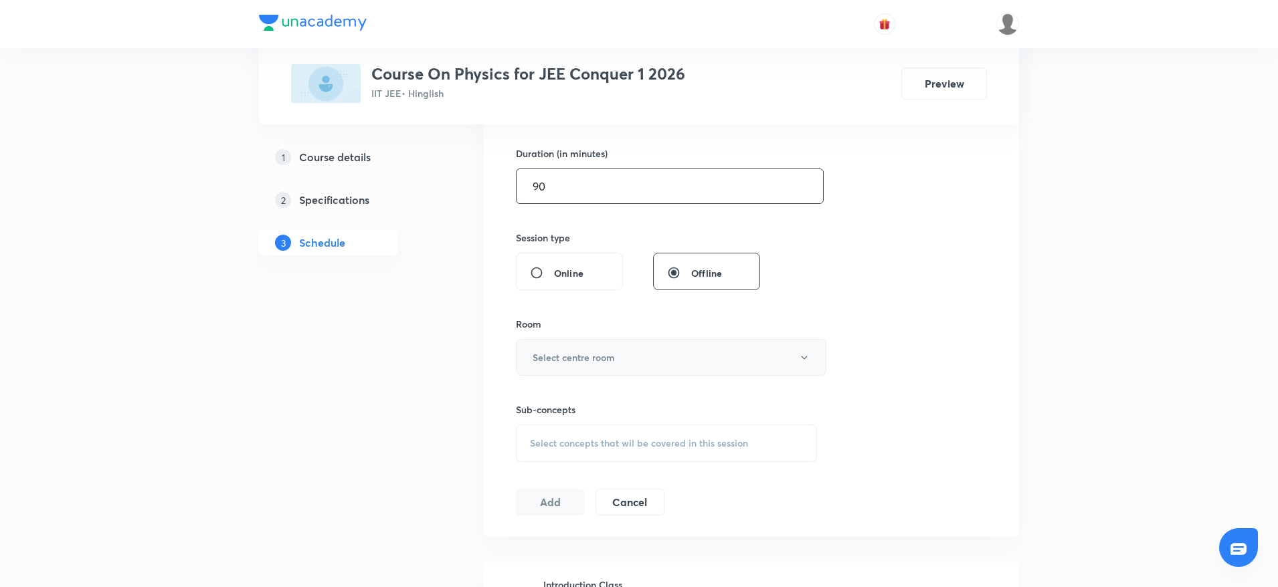
type input "90"
click at [575, 355] on h6 "Select centre room" at bounding box center [573, 358] width 82 height 14
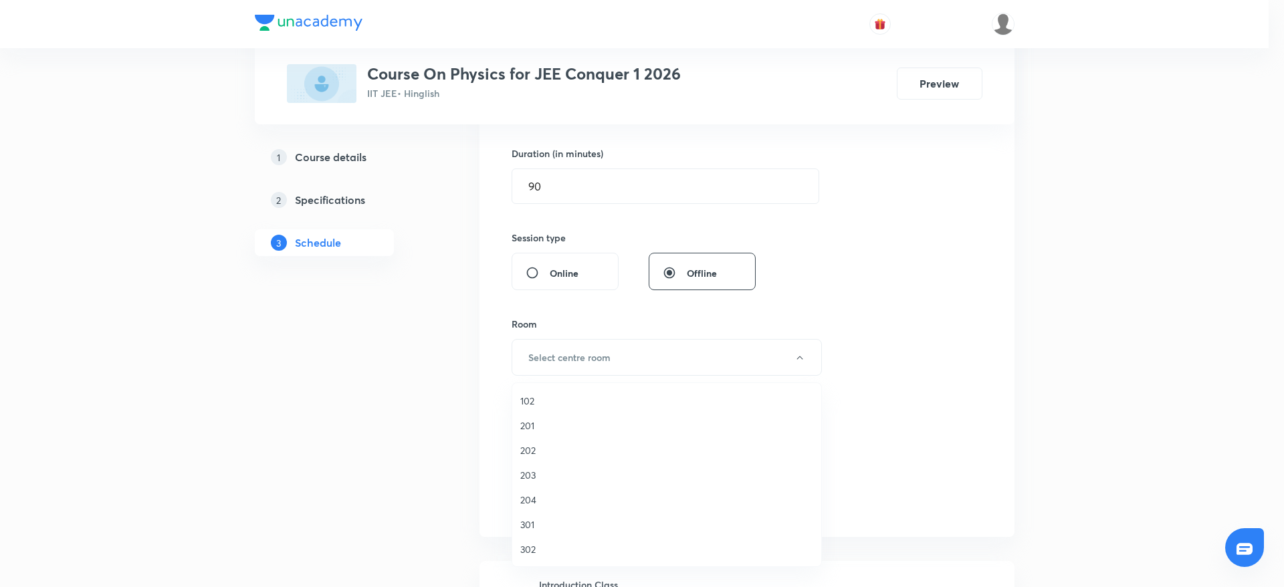
click at [526, 552] on span "302" at bounding box center [666, 549] width 293 height 14
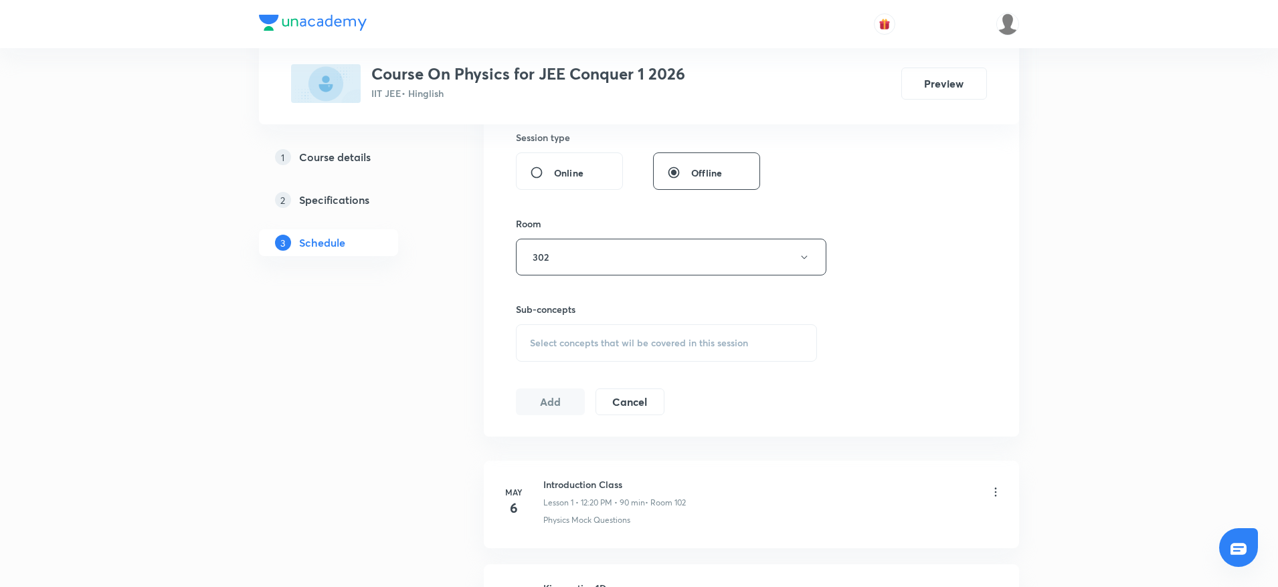
click at [715, 352] on div "Select concepts that wil be covered in this session" at bounding box center [666, 342] width 301 height 37
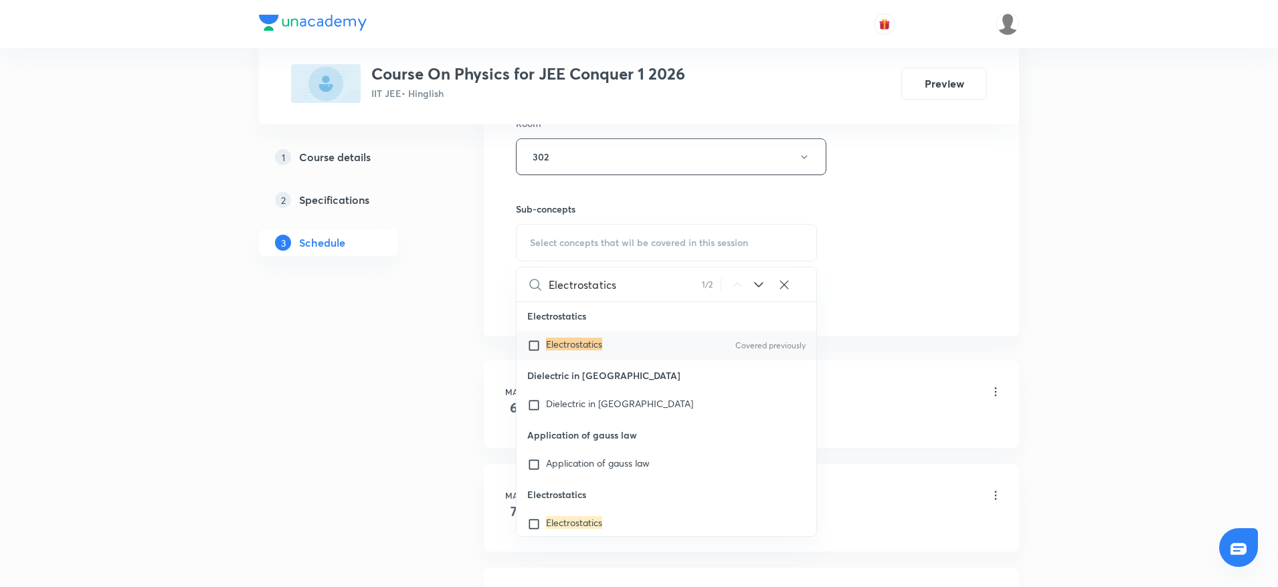
scroll to position [33102, 0]
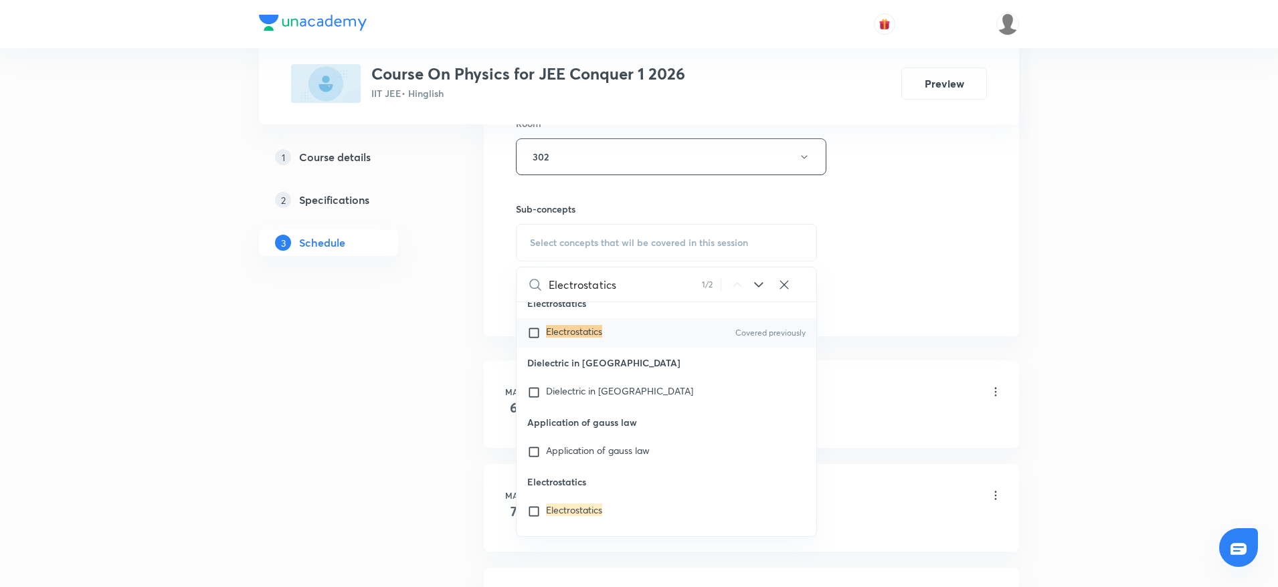
type input "Electrostatics"
click at [583, 338] on mark "Electrostatics" at bounding box center [574, 331] width 56 height 13
checkbox input "true"
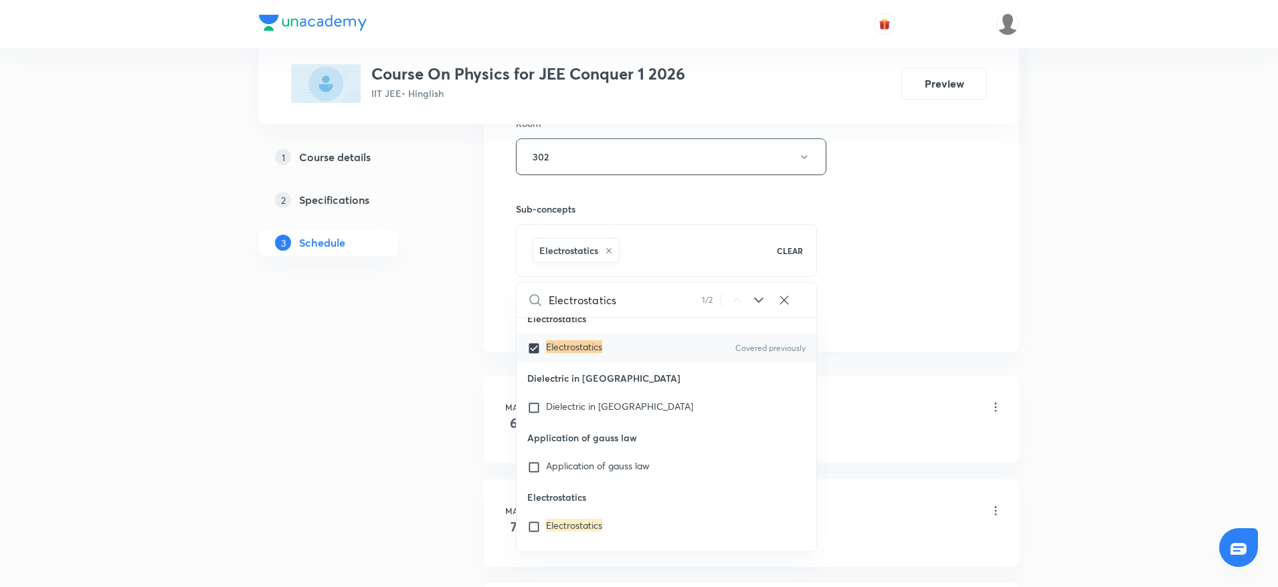
click at [959, 202] on div "Session 99 Live class Session title 14/99 Electrostatics ​ Schedule for [DATE] …" at bounding box center [751, 8] width 471 height 643
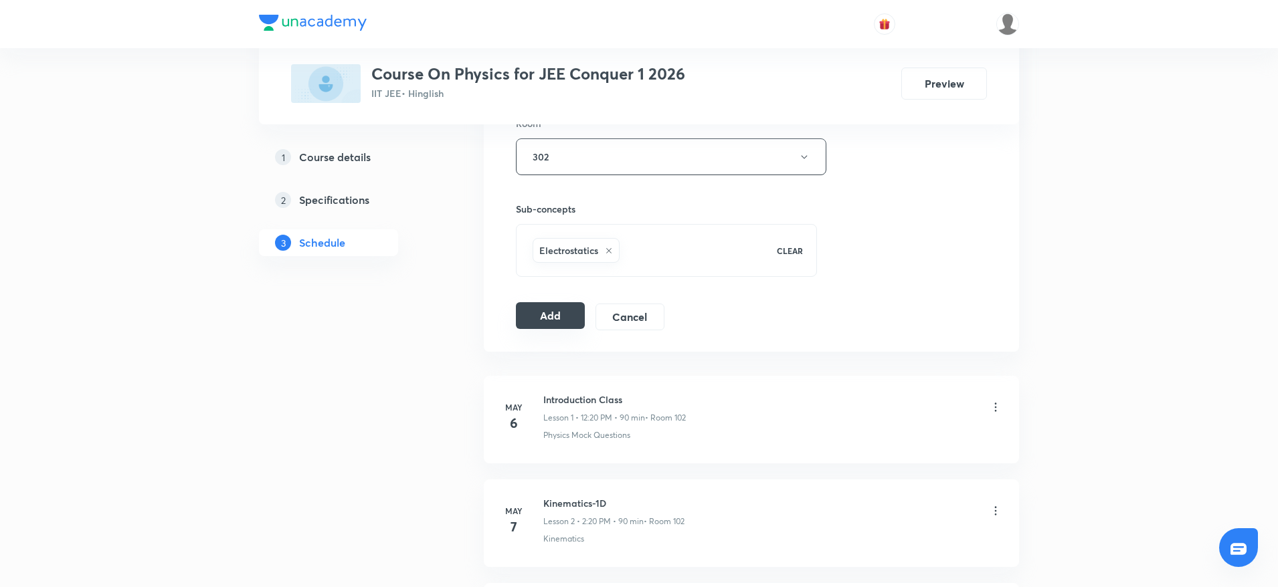
click at [551, 315] on button "Add" at bounding box center [550, 315] width 69 height 27
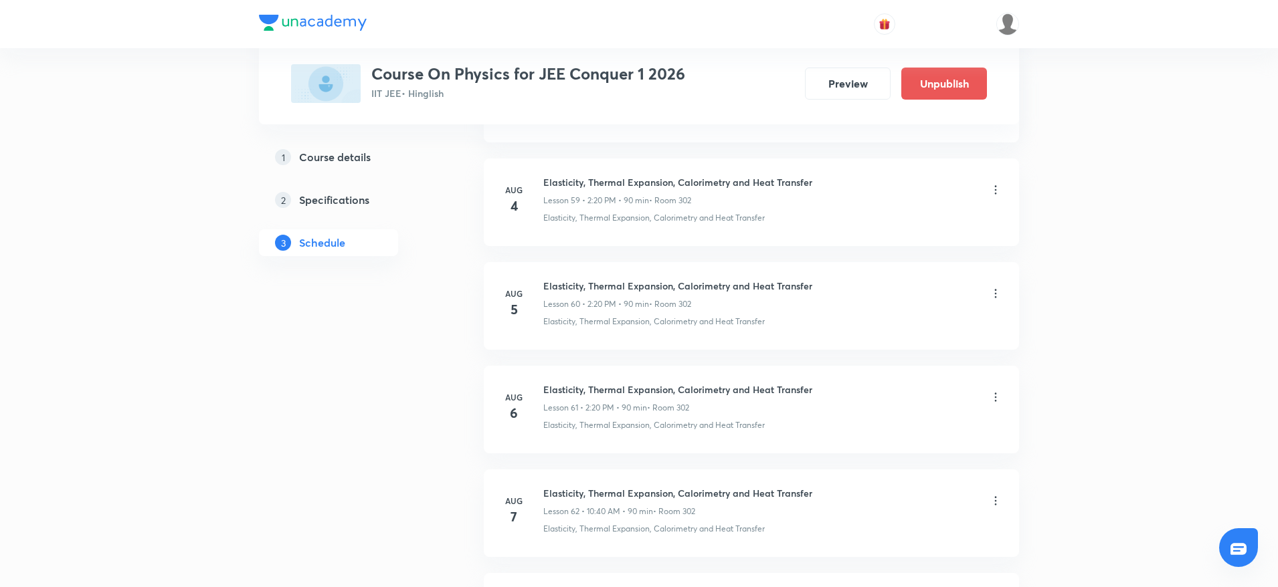
scroll to position [10135, 0]
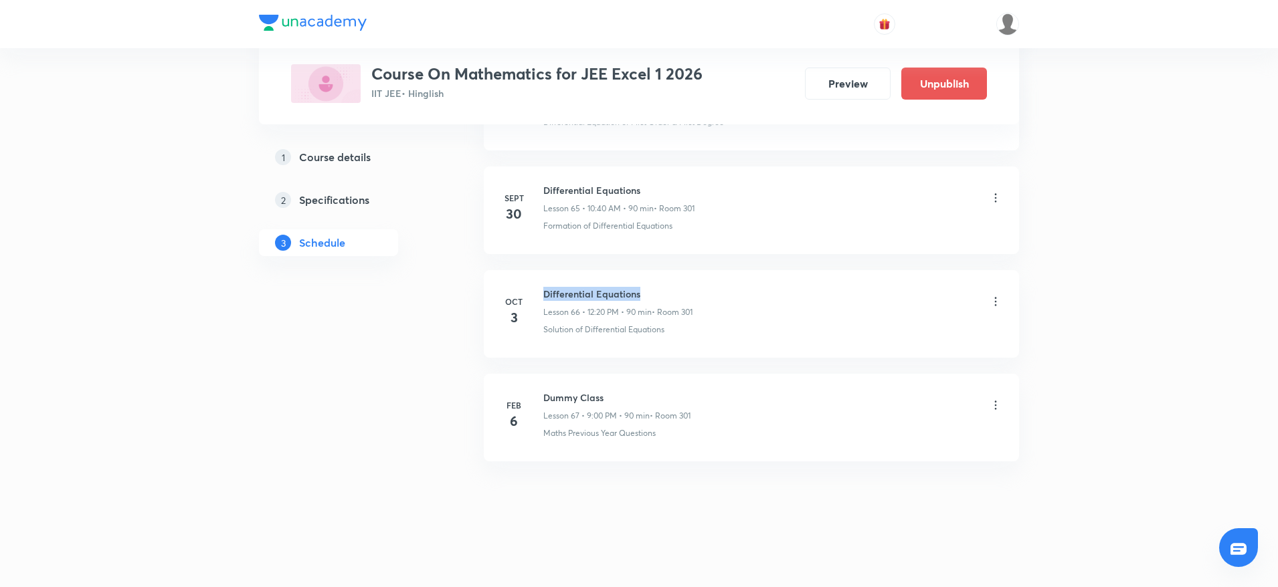
drag, startPoint x: 545, startPoint y: 294, endPoint x: 665, endPoint y: 283, distance: 120.3
click at [665, 283] on li "Oct 3 Differential Equations Lesson 66 • 12:20 PM • 90 min • Room 301 Solution …" at bounding box center [751, 314] width 535 height 88
copy h6 "Differential Equations"
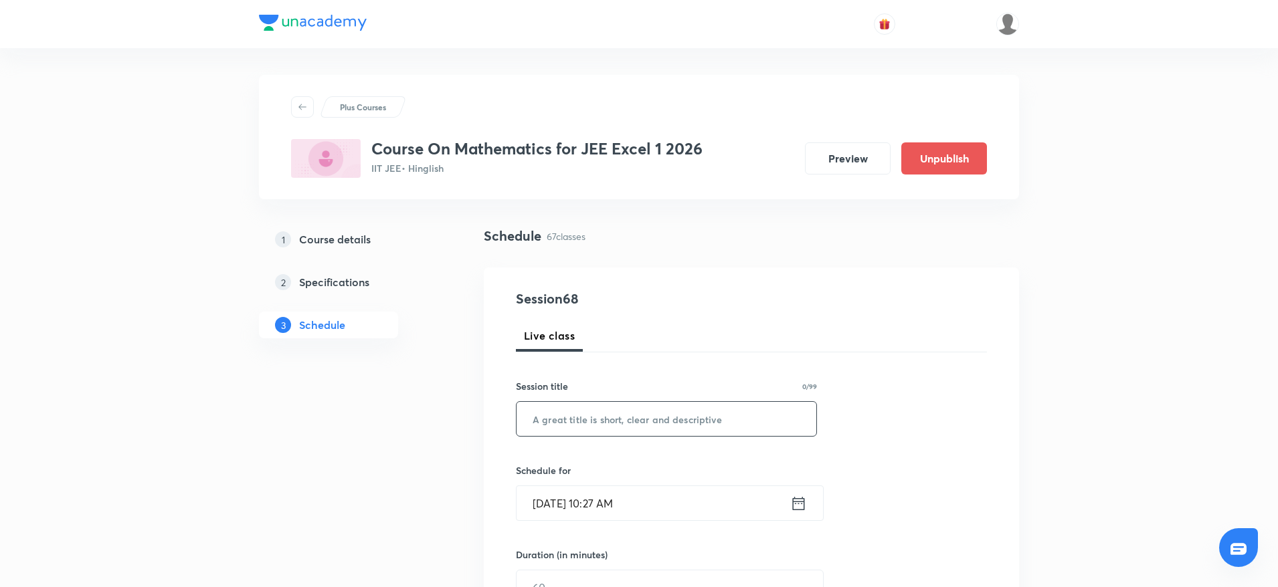
click at [623, 422] on input "text" at bounding box center [666, 419] width 300 height 34
paste input "Differential Equations"
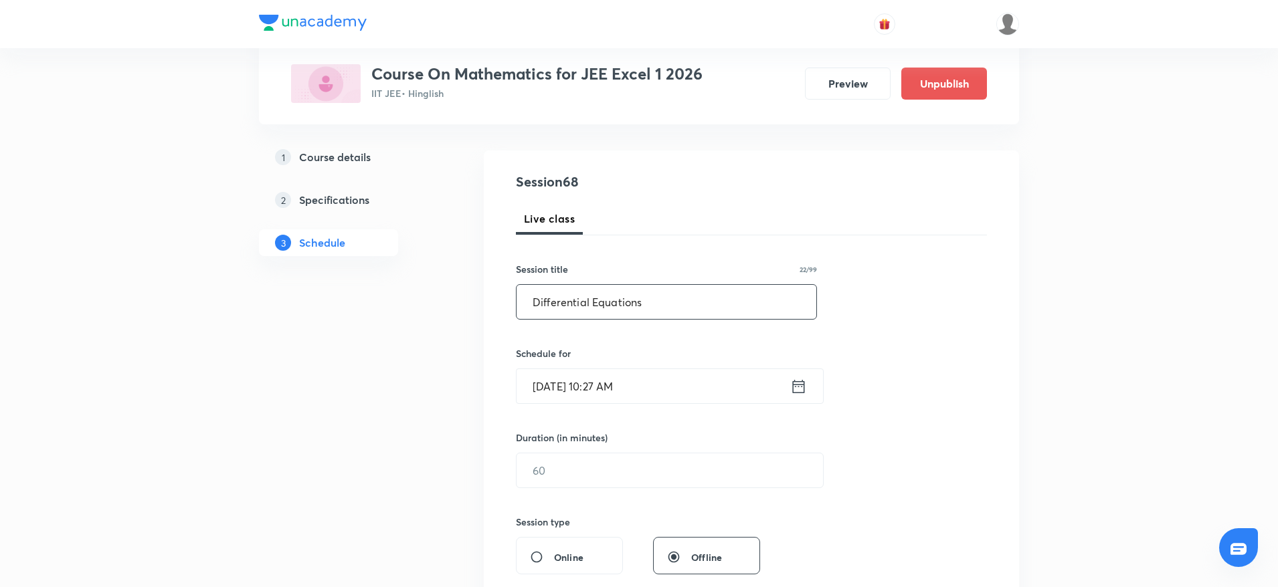
scroll to position [201, 0]
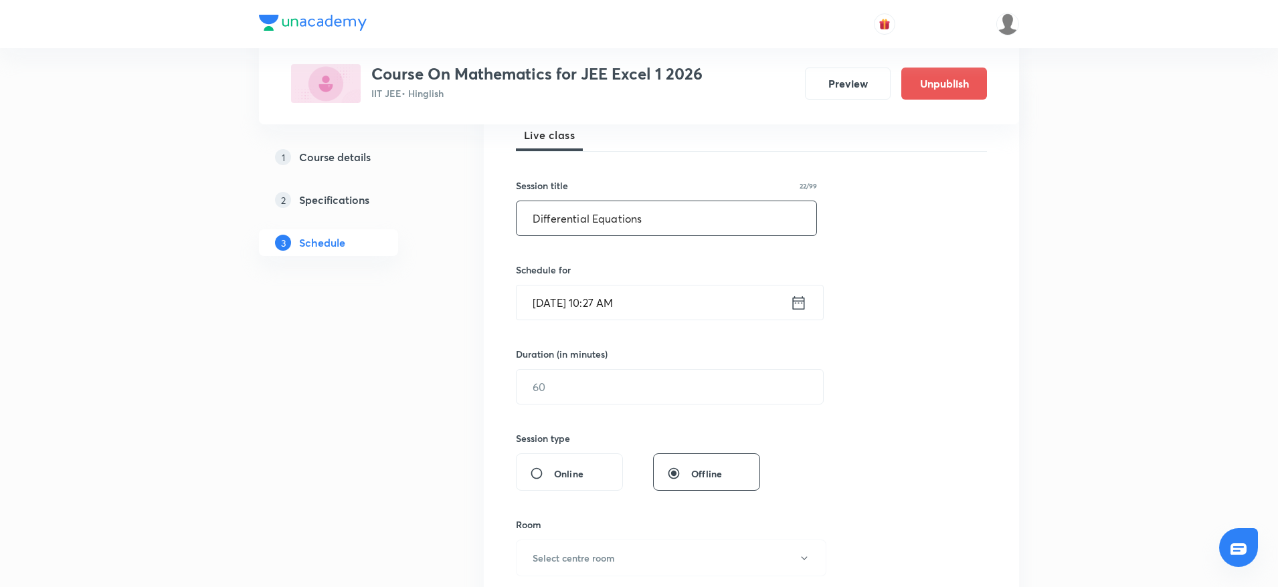
type input "Differential Equations"
click at [615, 297] on input "Oct 4, 2025, 10:27 AM" at bounding box center [653, 303] width 274 height 34
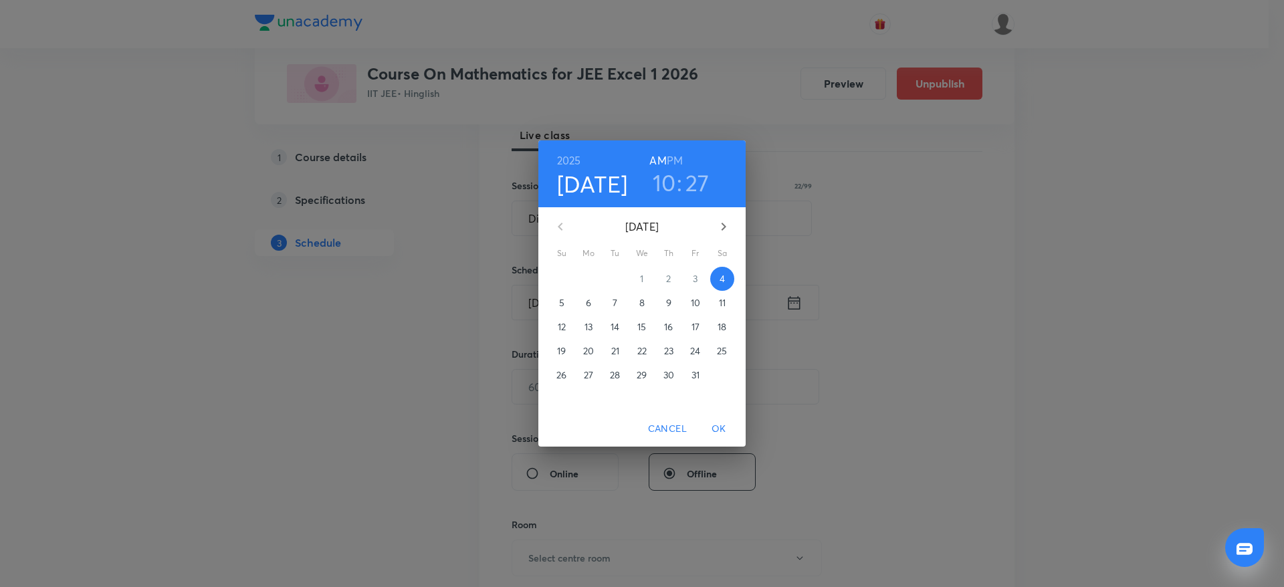
click at [698, 189] on h3 "27" at bounding box center [698, 183] width 24 height 28
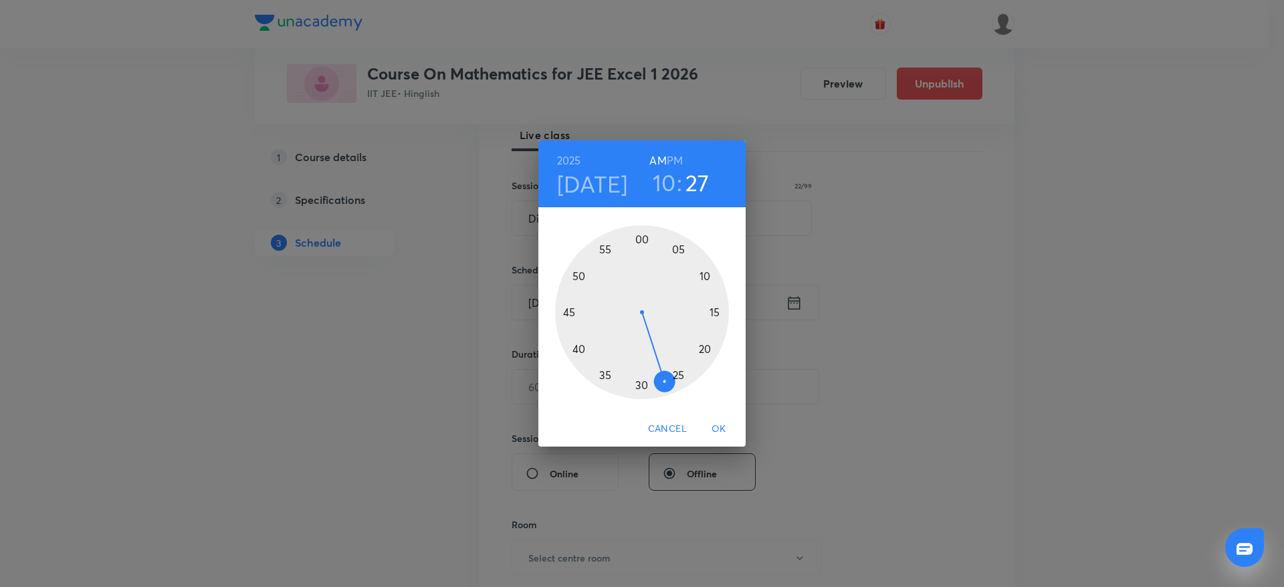
click at [578, 346] on div at bounding box center [642, 312] width 174 height 174
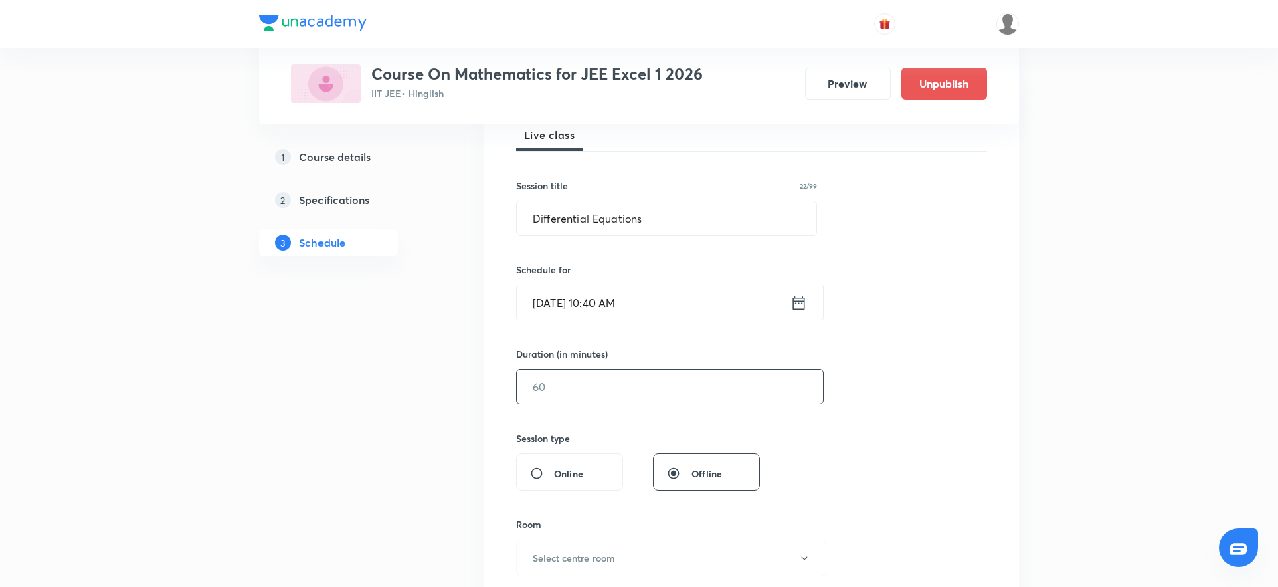
click at [568, 399] on input "text" at bounding box center [669, 387] width 306 height 34
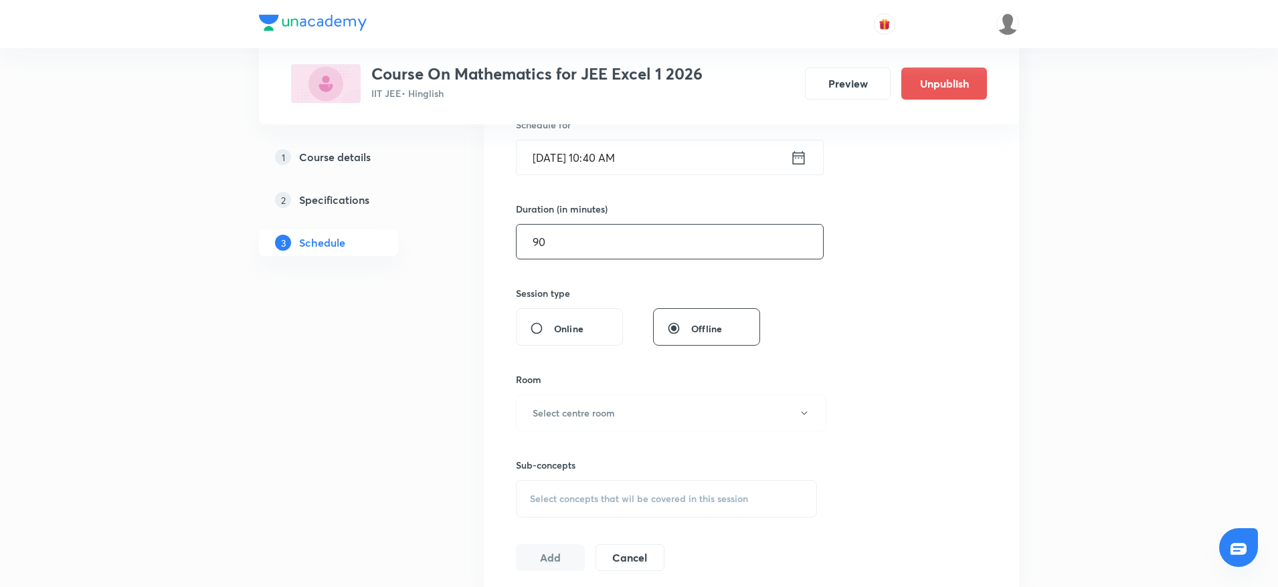
scroll to position [401, 0]
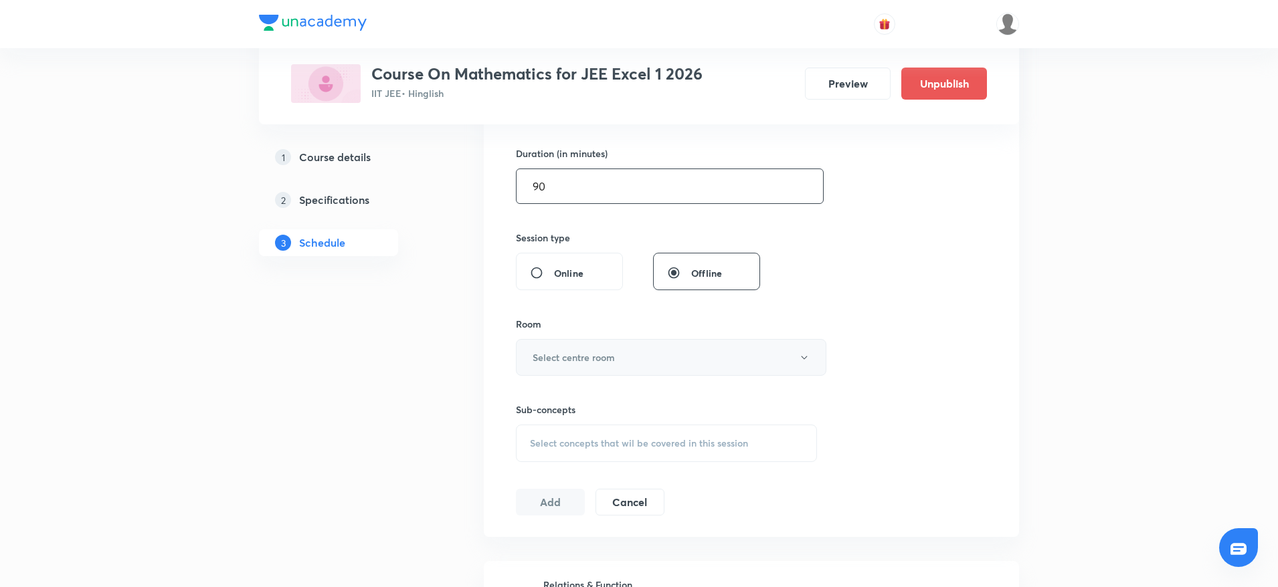
type input "90"
click at [577, 357] on h6 "Select centre room" at bounding box center [573, 358] width 82 height 14
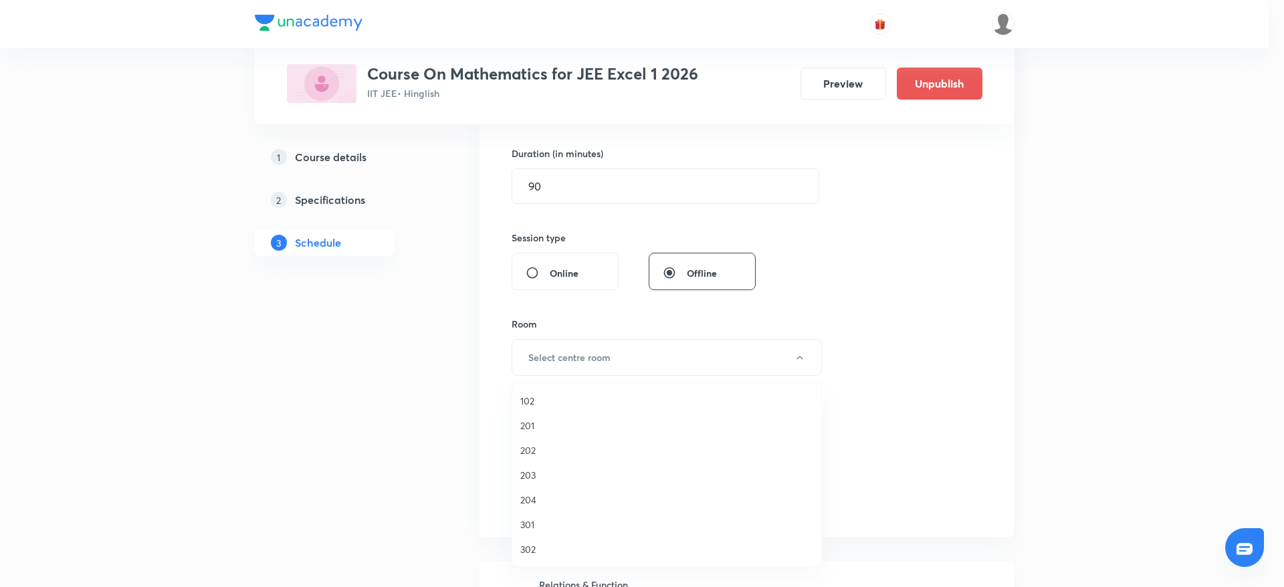
click at [532, 524] on span "301" at bounding box center [666, 525] width 293 height 14
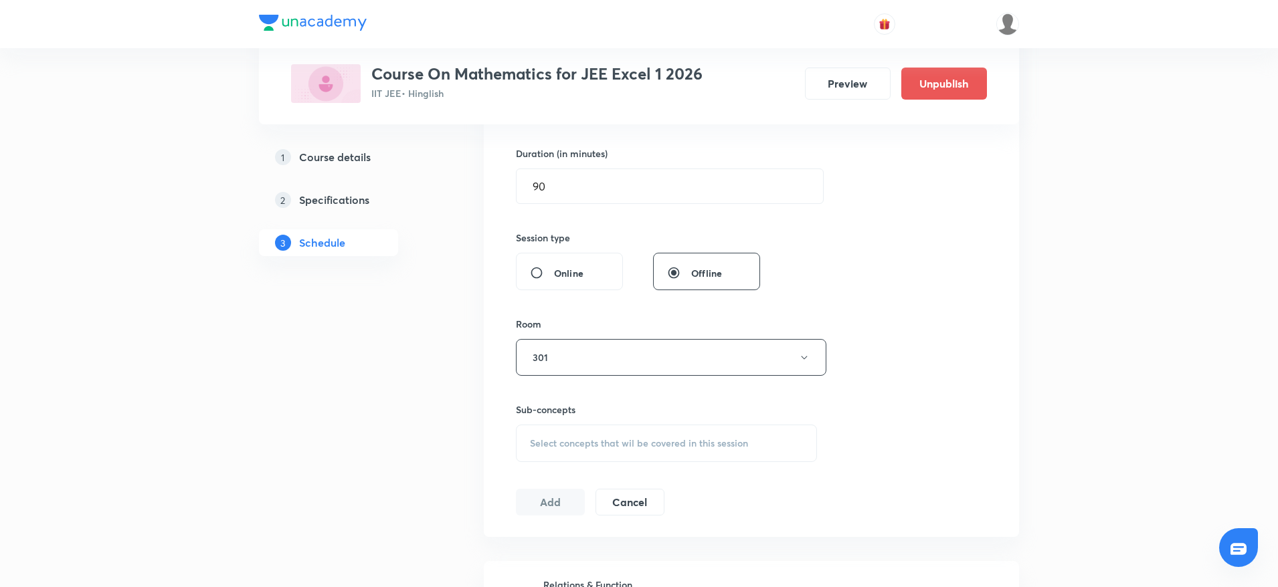
scroll to position [602, 0]
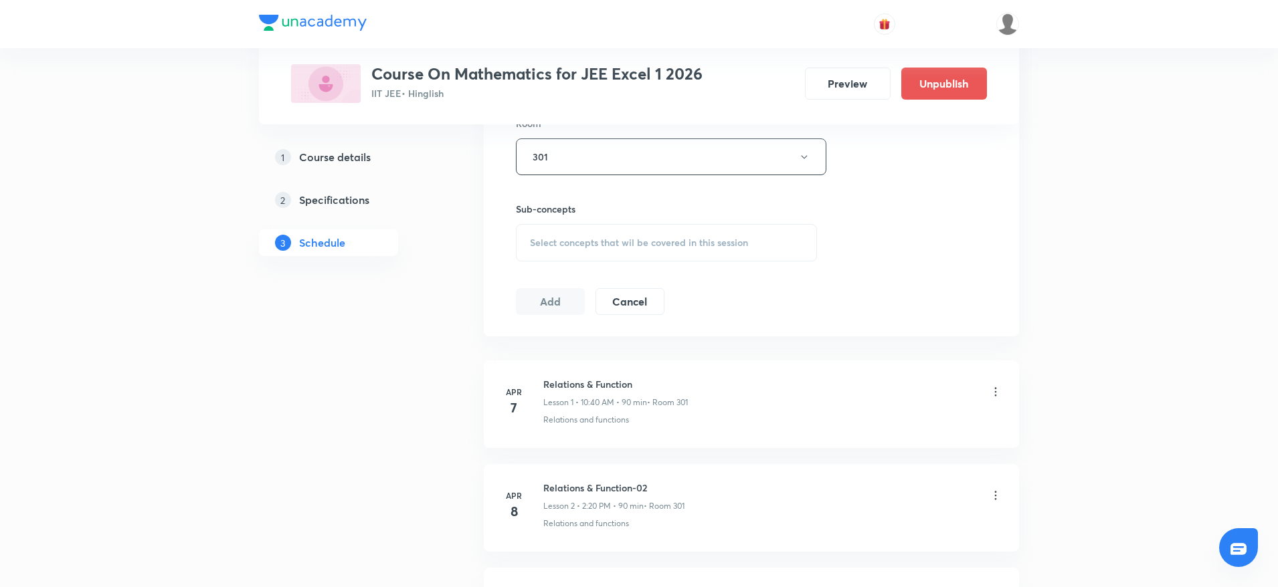
click at [709, 252] on div "Select concepts that wil be covered in this session" at bounding box center [666, 242] width 301 height 37
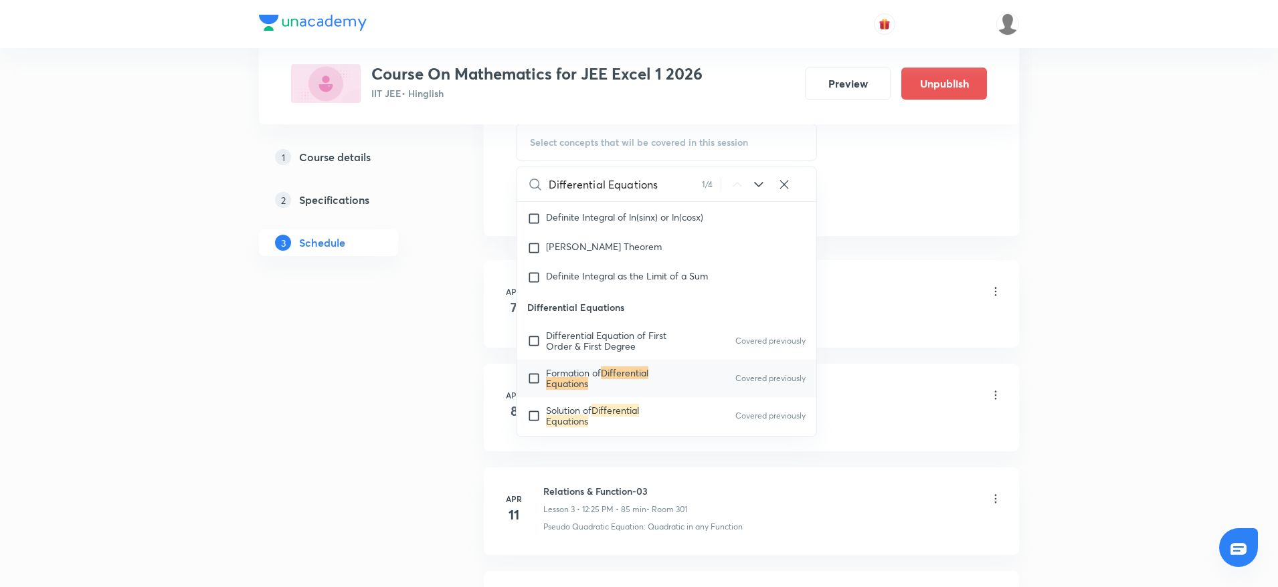
scroll to position [11988, 0]
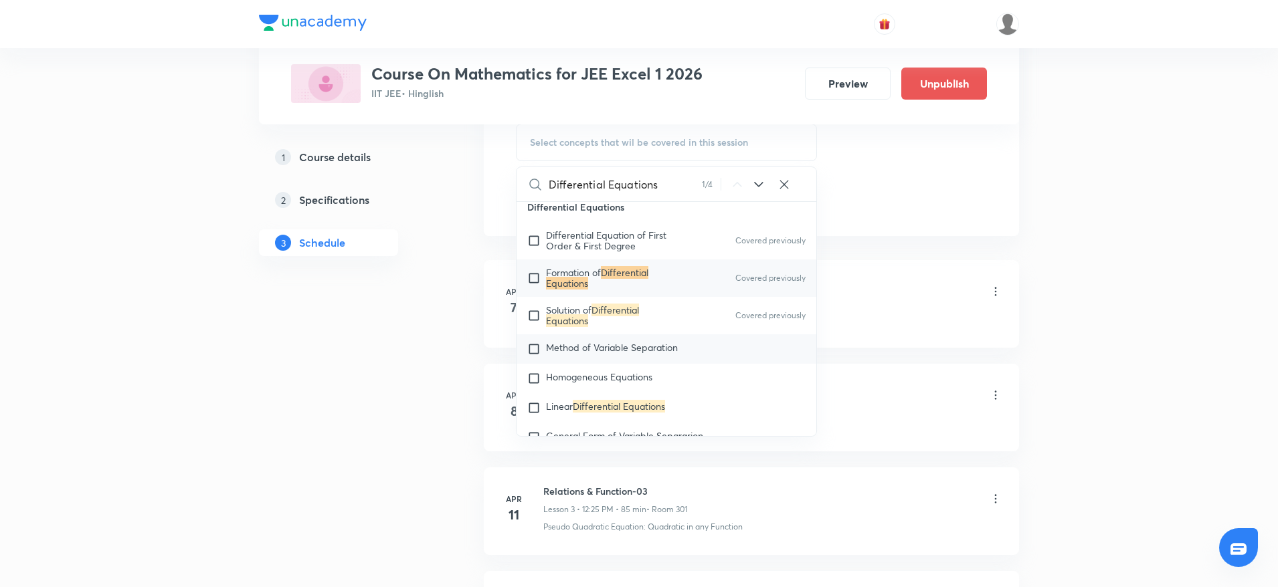
type input "Differential Equations"
click at [571, 350] on span "Method of Variable Separation" at bounding box center [612, 347] width 132 height 13
checkbox input "true"
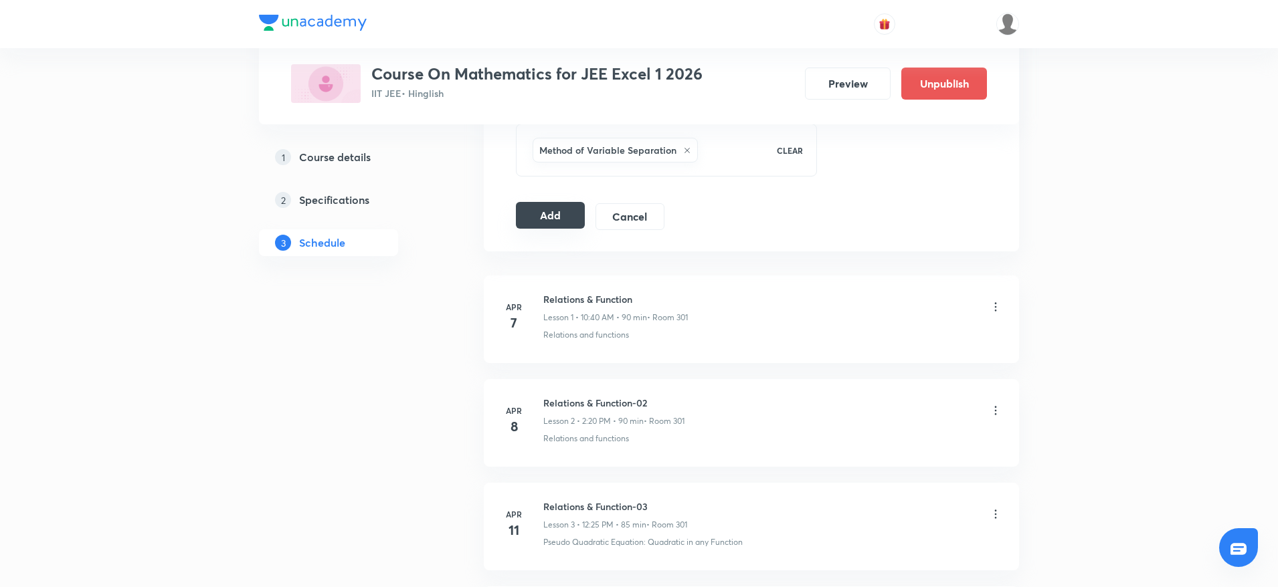
click at [538, 213] on button "Add" at bounding box center [550, 215] width 69 height 27
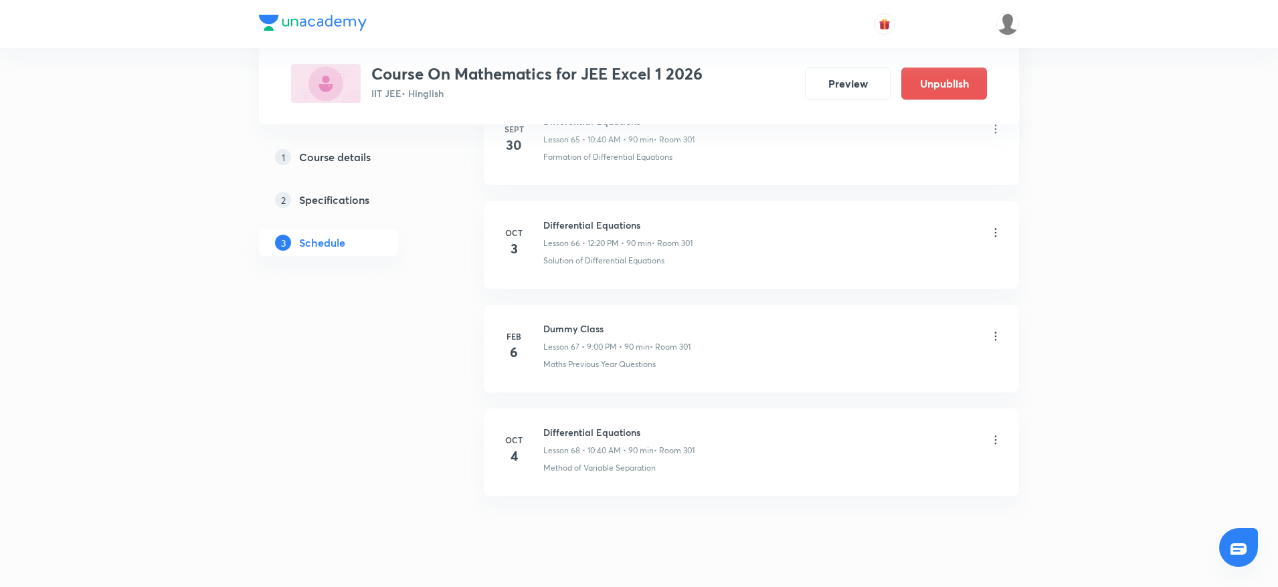
scroll to position [6921, 0]
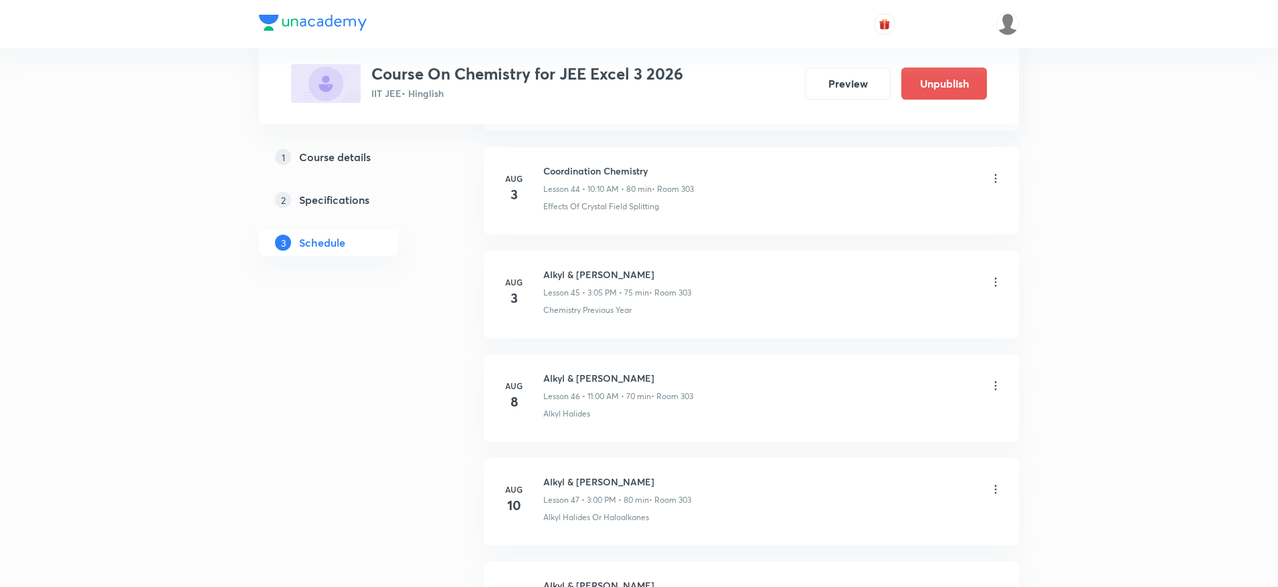
scroll to position [7329, 0]
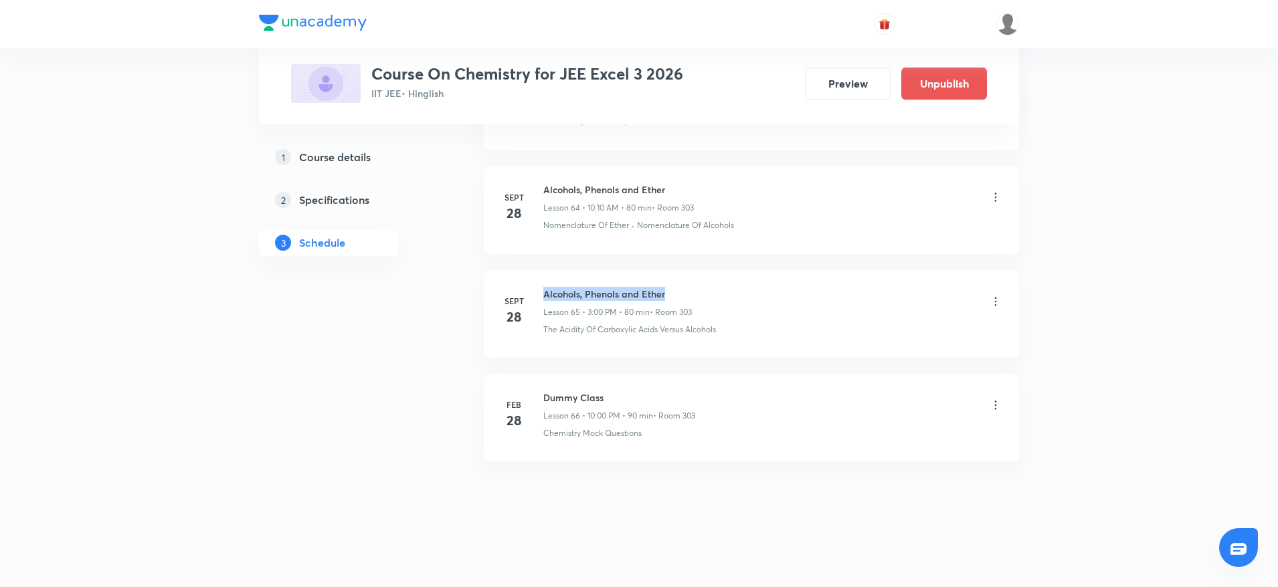
drag, startPoint x: 542, startPoint y: 284, endPoint x: 700, endPoint y: 279, distance: 158.0
click at [700, 279] on li "Sept 28 Alcohols, Phenols and Ether Lesson 65 • 3:00 PM • 80 min • Room 303 The…" at bounding box center [751, 314] width 535 height 88
copy h6 "Alcohols, Phenols and Ether"
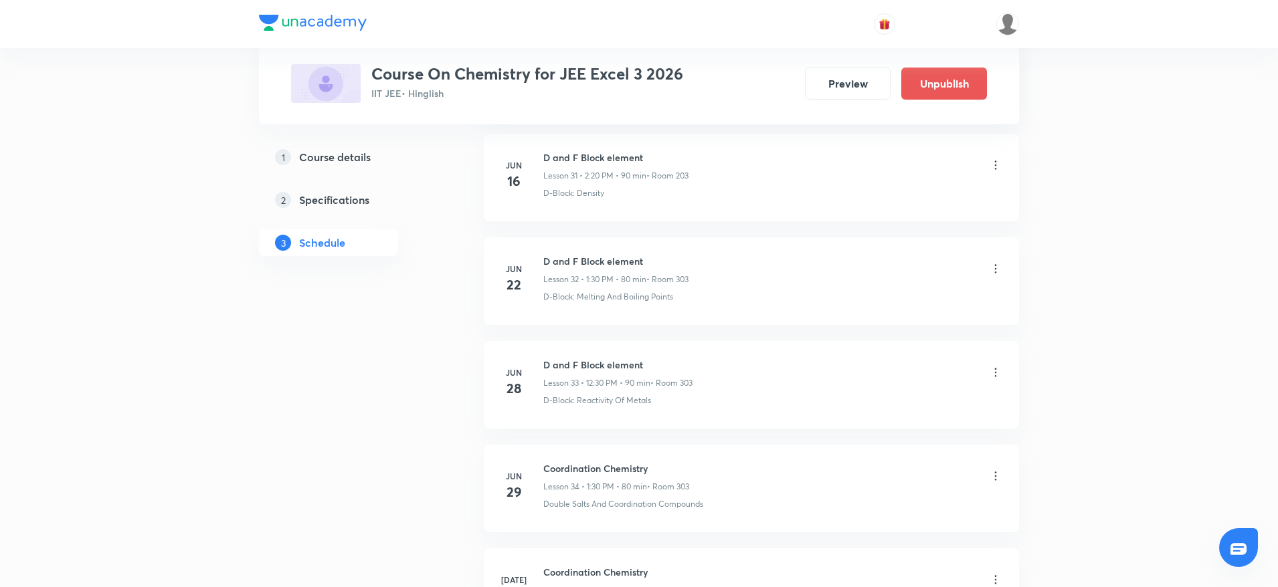
scroll to position [0, 0]
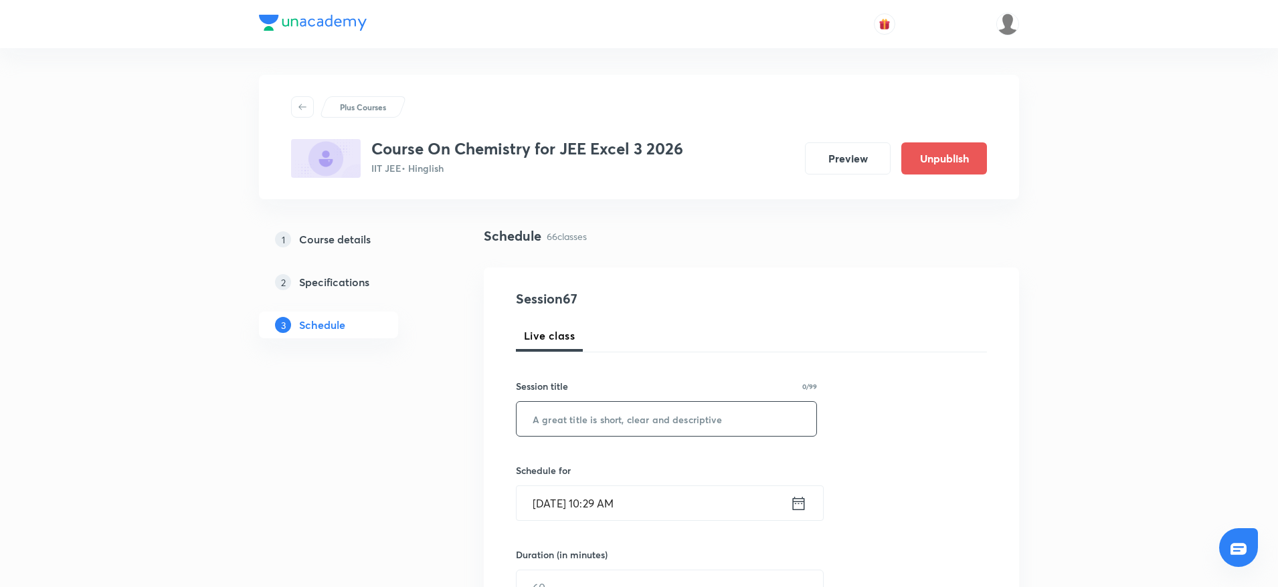
click at [598, 425] on input "text" at bounding box center [666, 419] width 300 height 34
paste input "Aldehydes and Ketones"
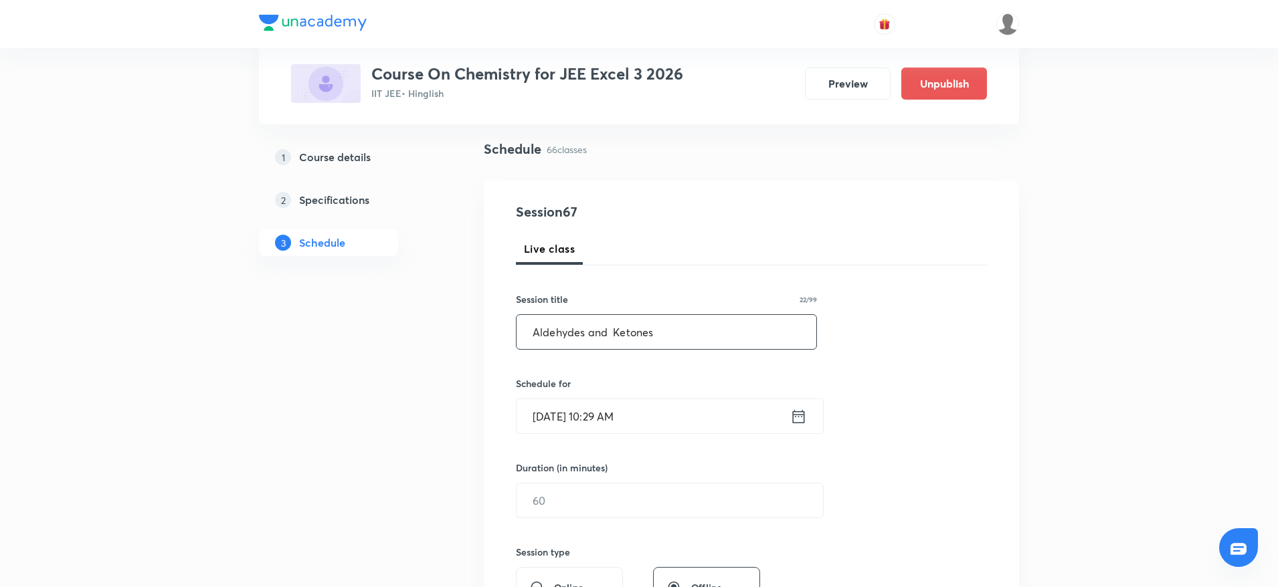
scroll to position [201, 0]
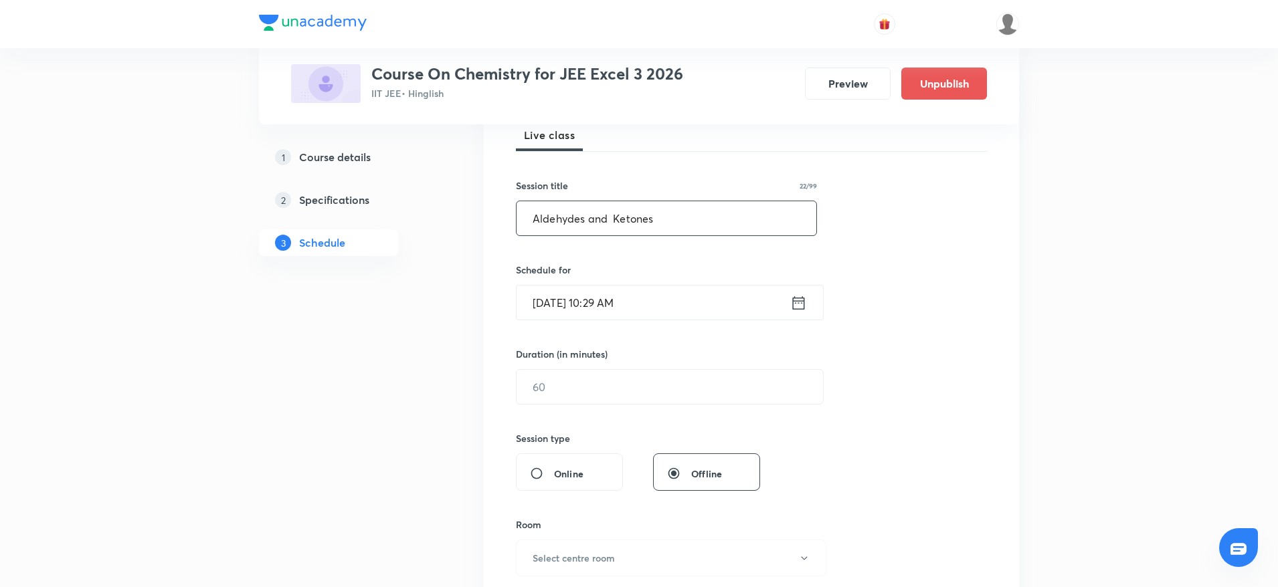
type input "Aldehydes and Ketones"
click at [618, 305] on input "Oct 4, 2025, 10:29 AM" at bounding box center [653, 303] width 274 height 34
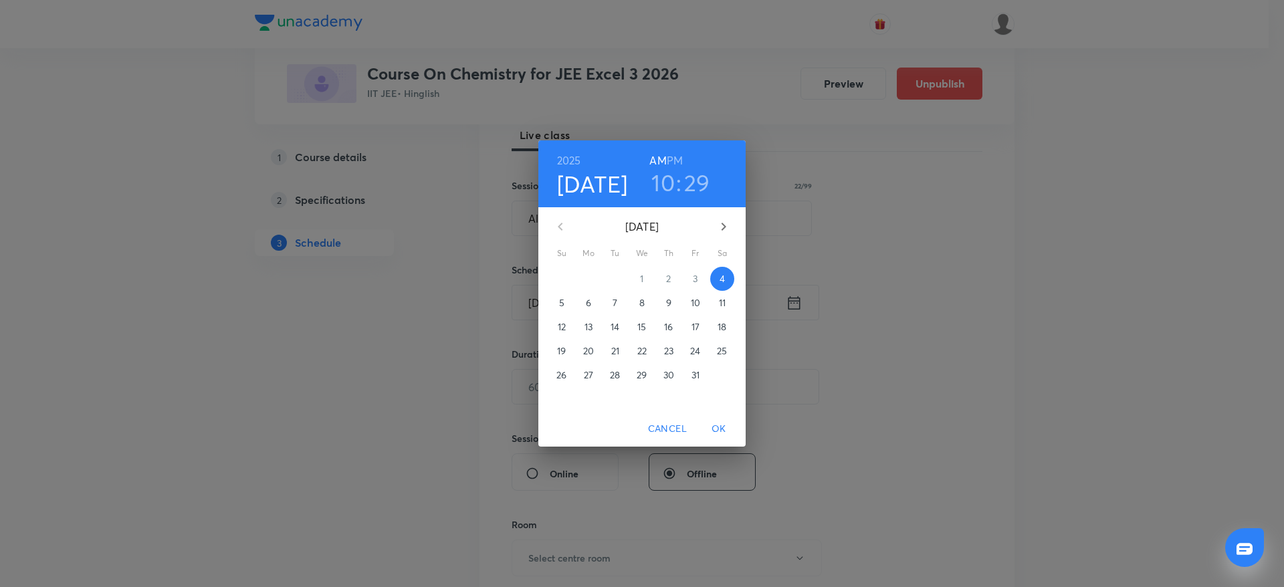
click at [696, 183] on h3 "29" at bounding box center [697, 183] width 26 height 28
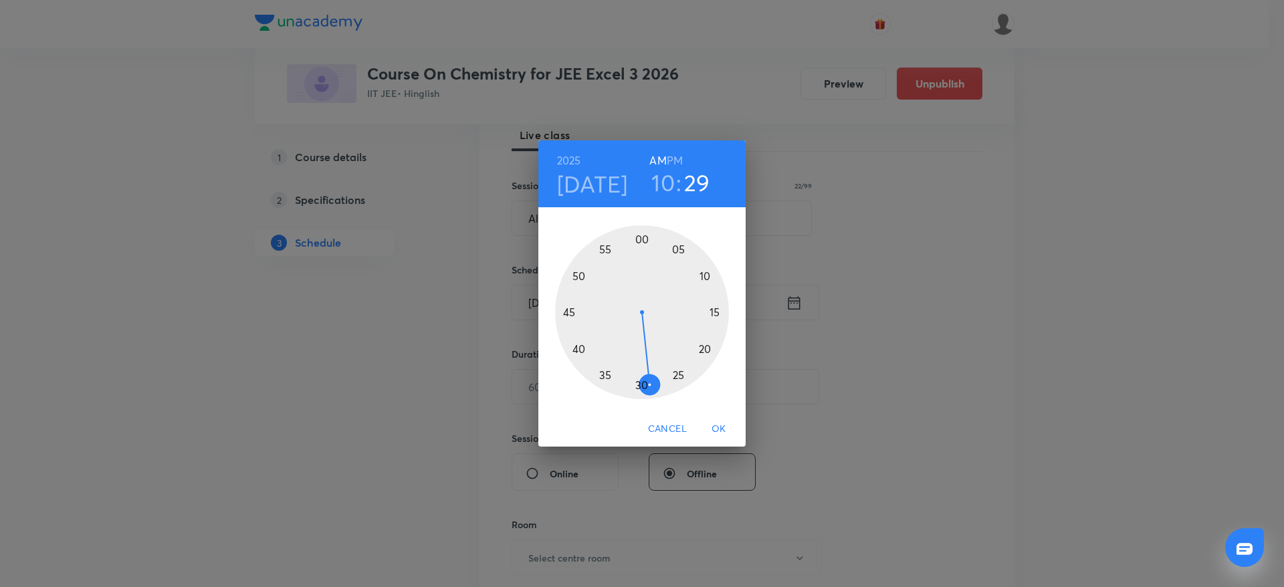
click at [577, 353] on div at bounding box center [642, 312] width 174 height 174
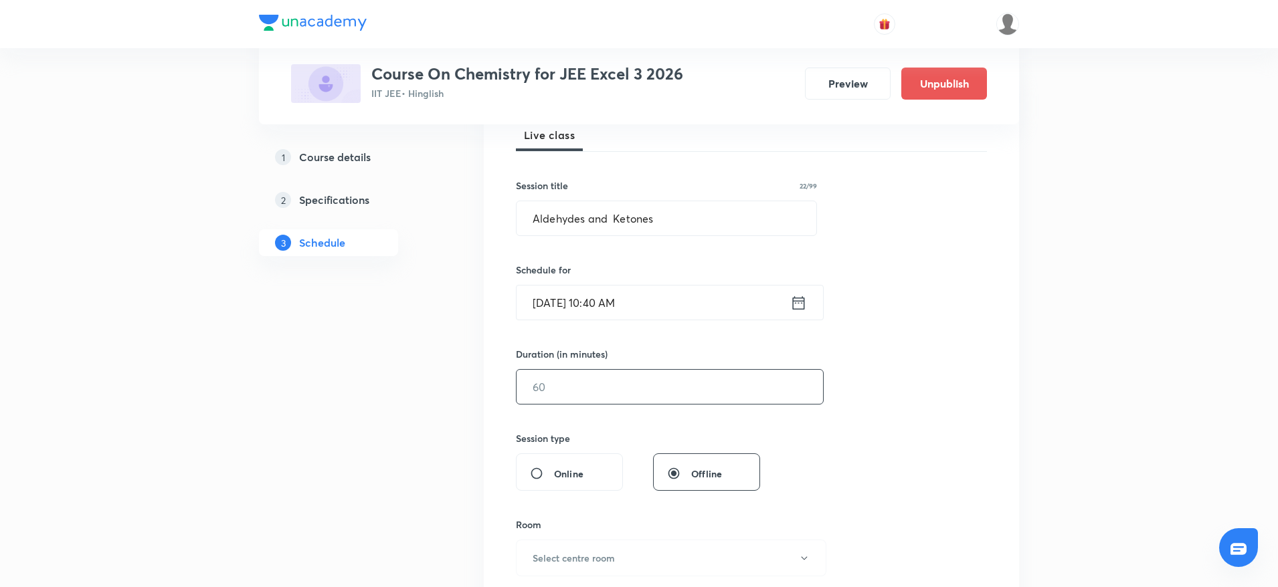
click at [625, 389] on input "text" at bounding box center [669, 387] width 306 height 34
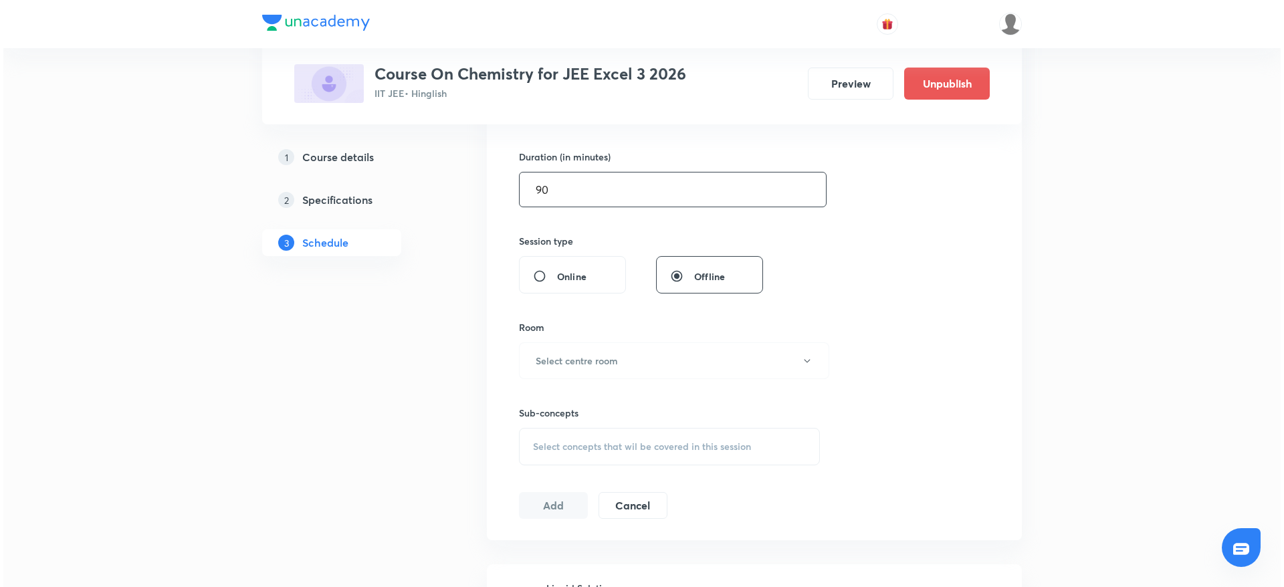
scroll to position [401, 0]
type input "90"
click at [612, 361] on h6 "Select centre room" at bounding box center [573, 358] width 82 height 14
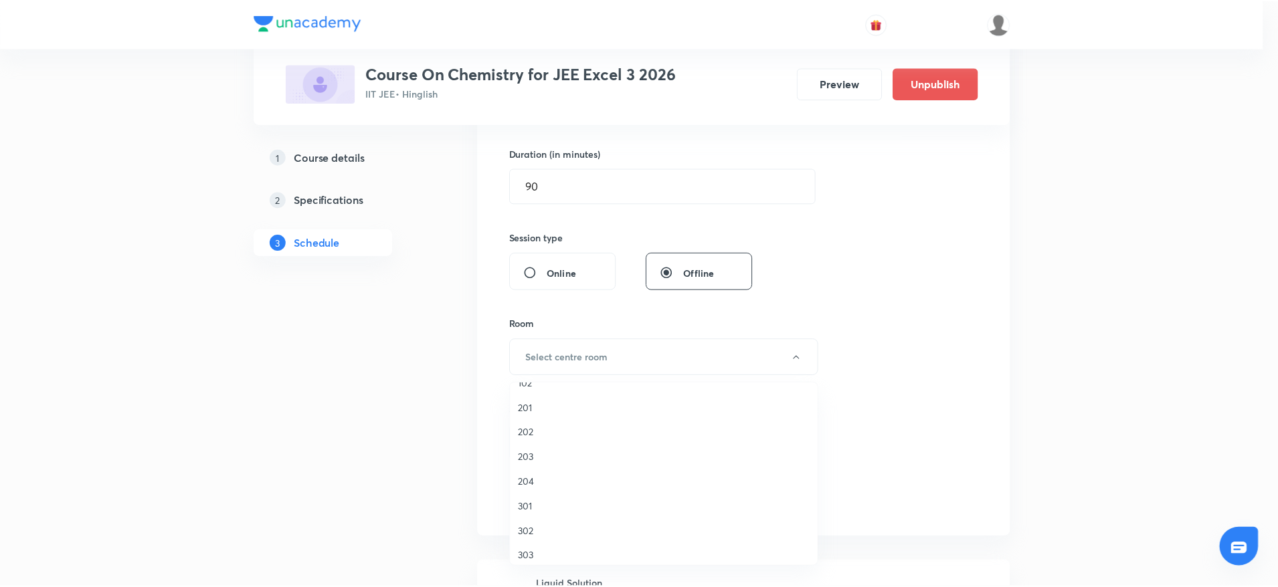
scroll to position [25, 0]
click at [528, 555] on span "303" at bounding box center [666, 549] width 293 height 14
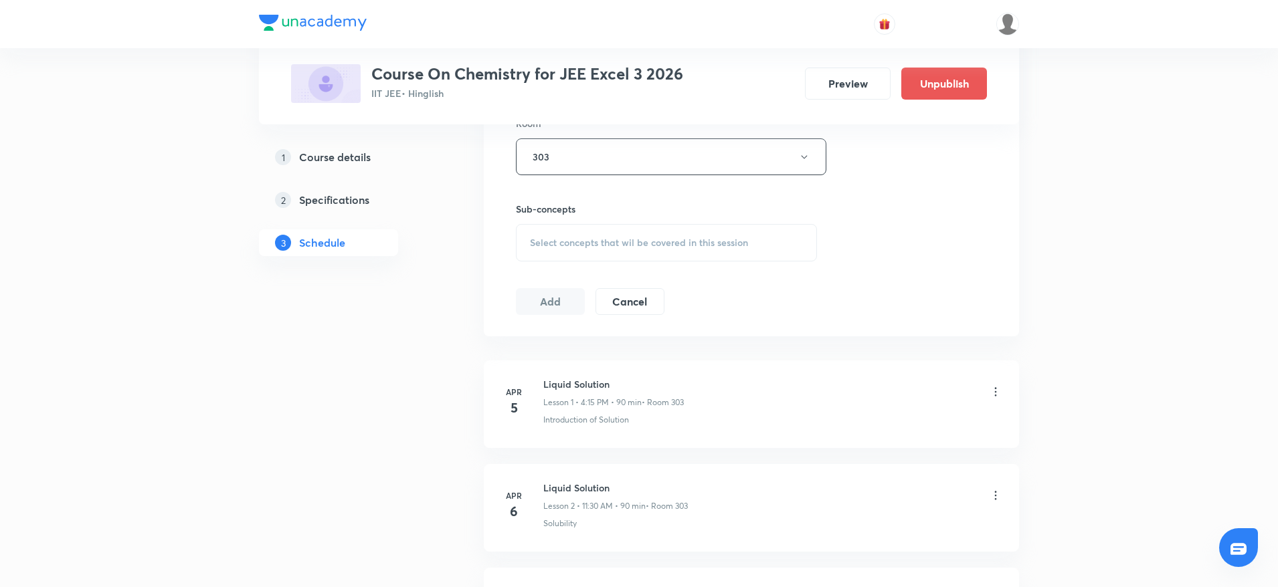
click at [692, 243] on span "Select concepts that wil be covered in this session" at bounding box center [639, 242] width 218 height 11
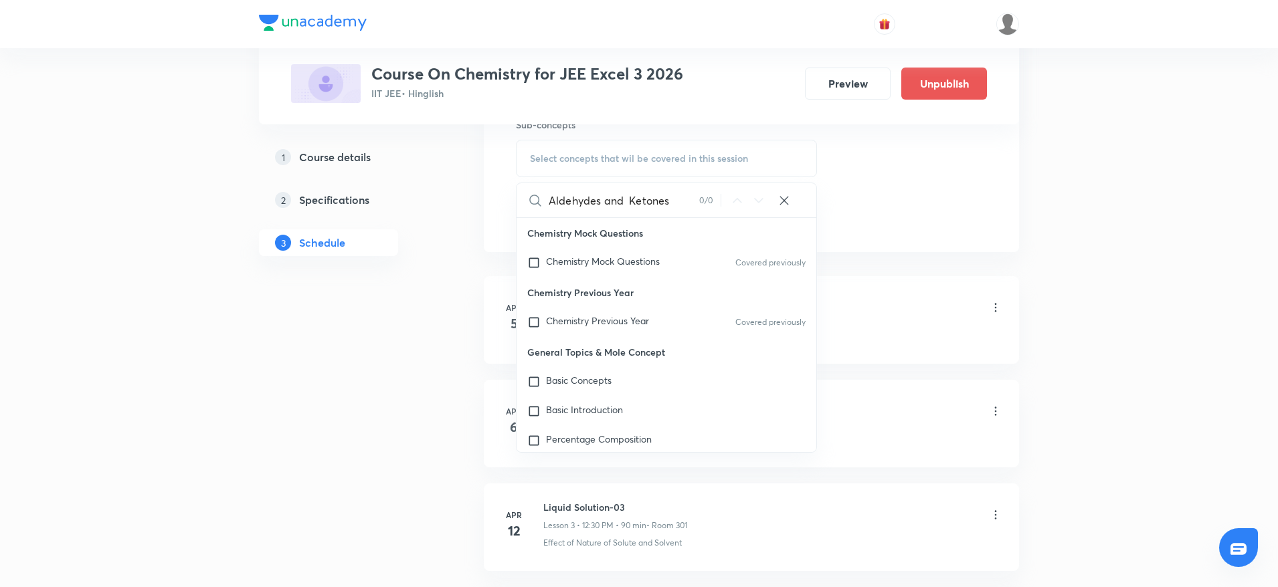
scroll to position [702, 0]
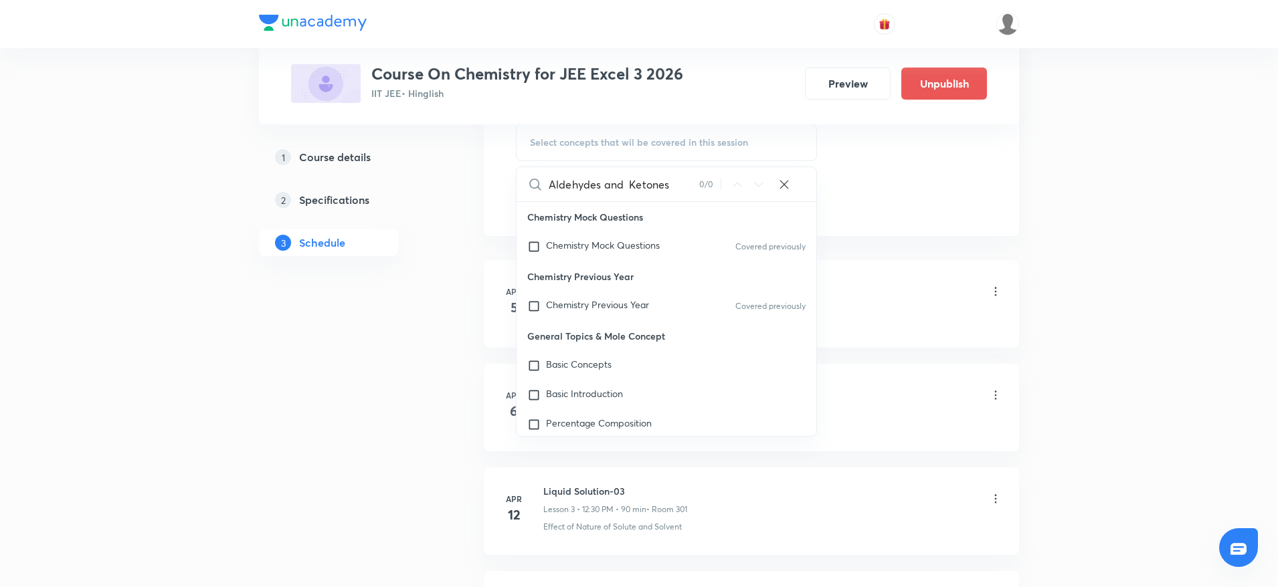
drag, startPoint x: 605, startPoint y: 181, endPoint x: 708, endPoint y: 179, distance: 103.0
click at [708, 179] on div "Aldehydes and Ketones 0 / 0 ​" at bounding box center [666, 184] width 300 height 34
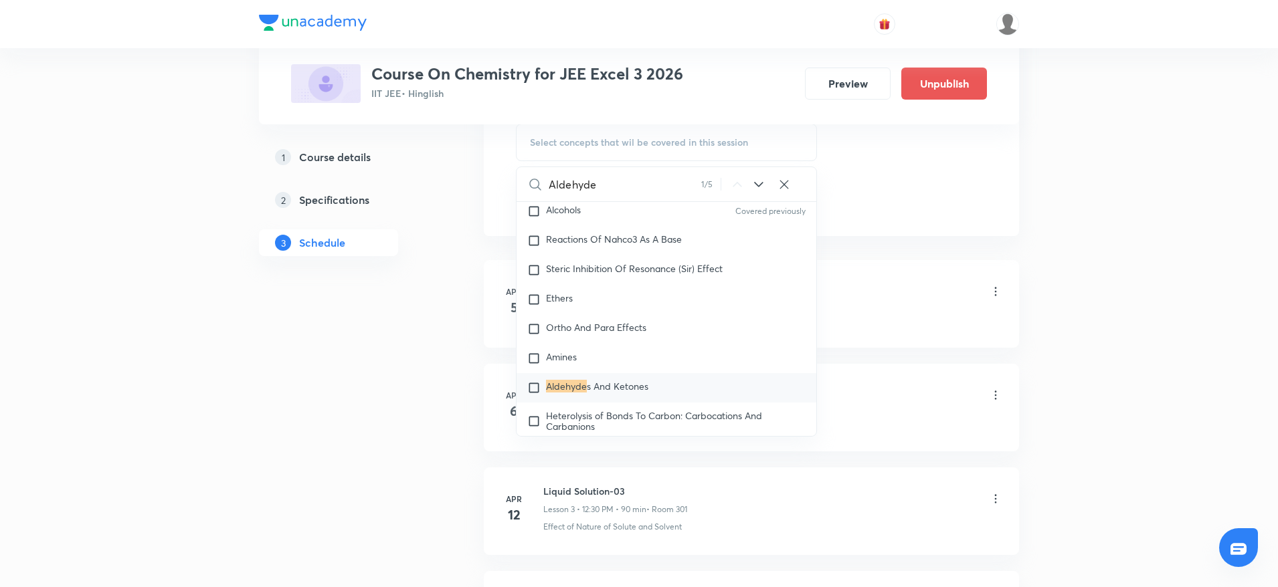
scroll to position [23858, 0]
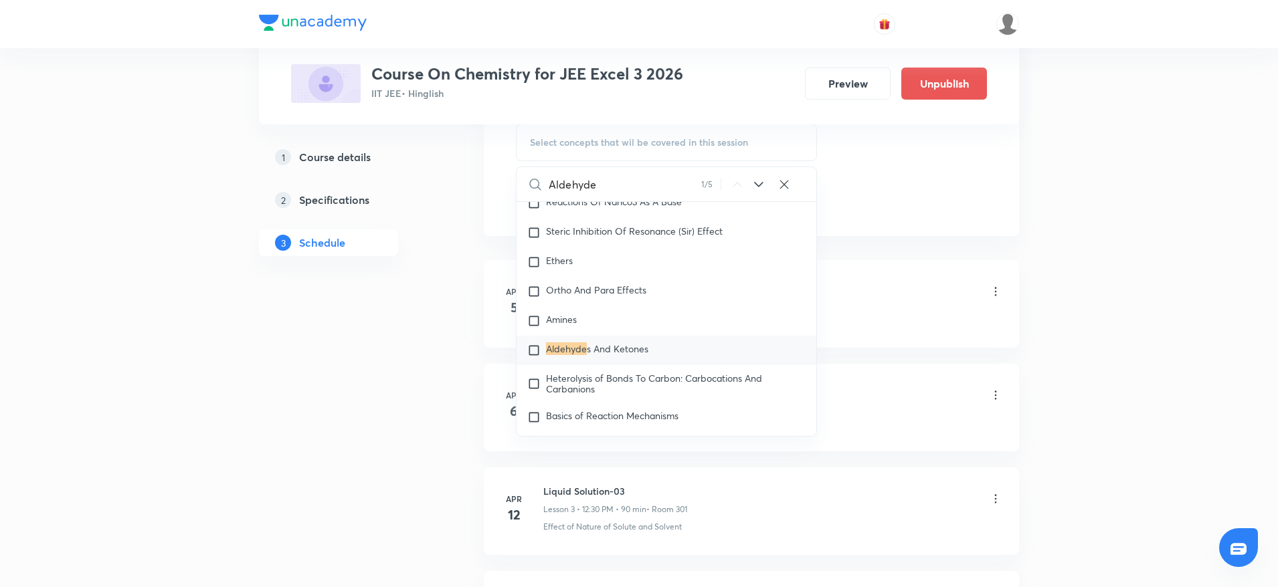
type input "Aldehyde"
drag, startPoint x: 601, startPoint y: 372, endPoint x: 927, endPoint y: 183, distance: 376.8
click at [601, 355] on span "s And Ketones" at bounding box center [618, 348] width 62 height 13
checkbox input "true"
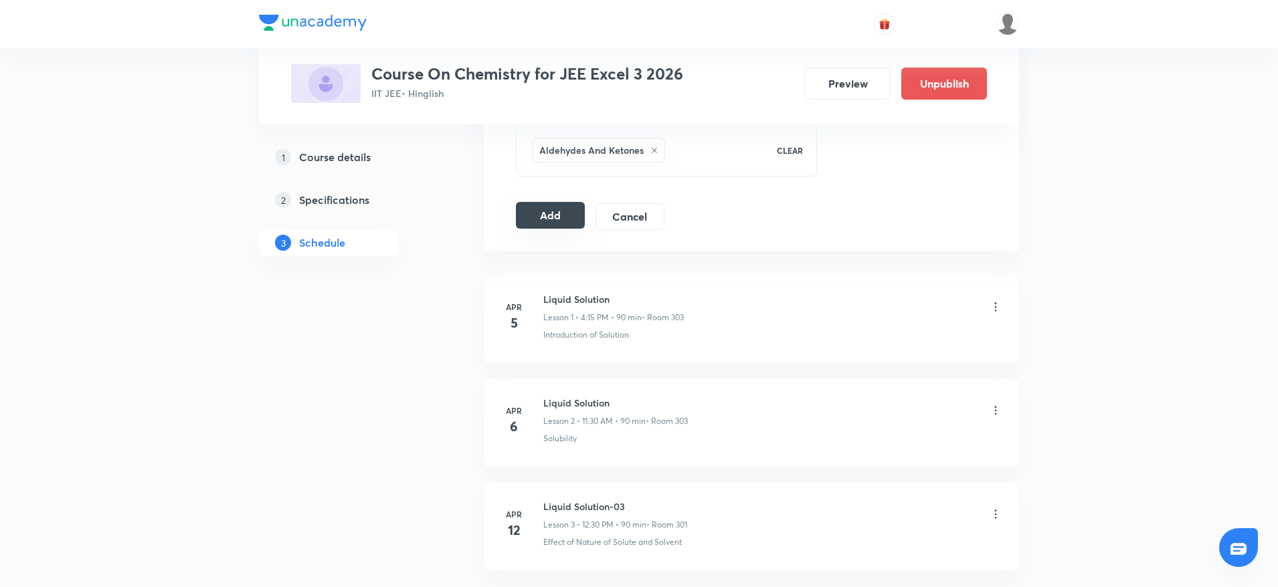
click at [535, 223] on button "Add" at bounding box center [550, 215] width 69 height 27
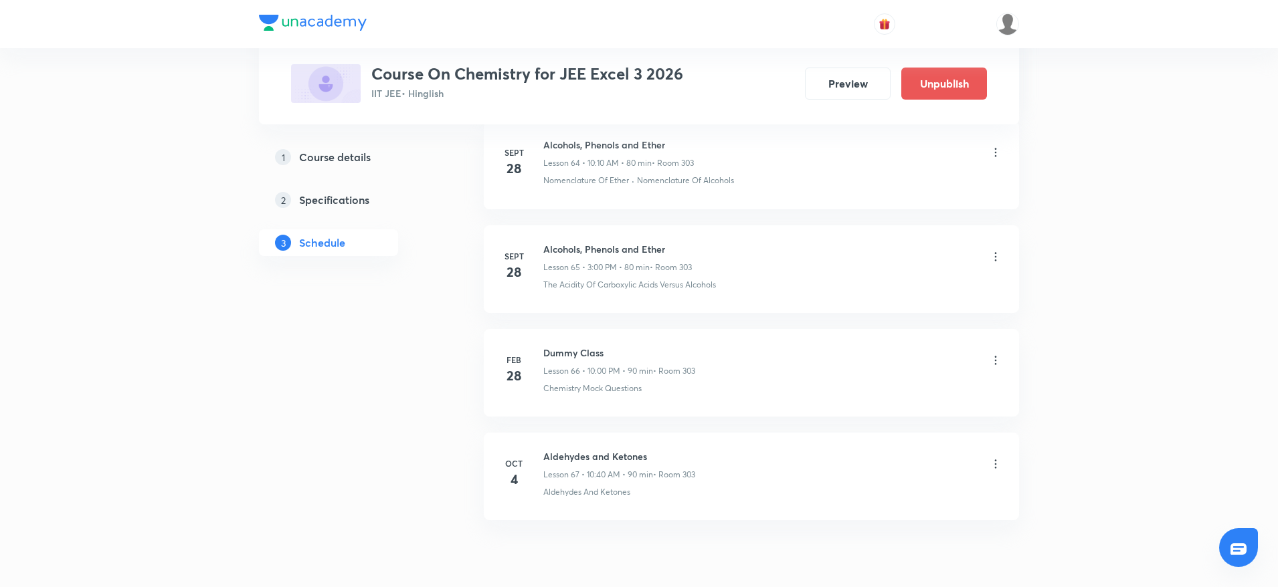
scroll to position [6818, 0]
